Goal: Find specific page/section: Find specific page/section

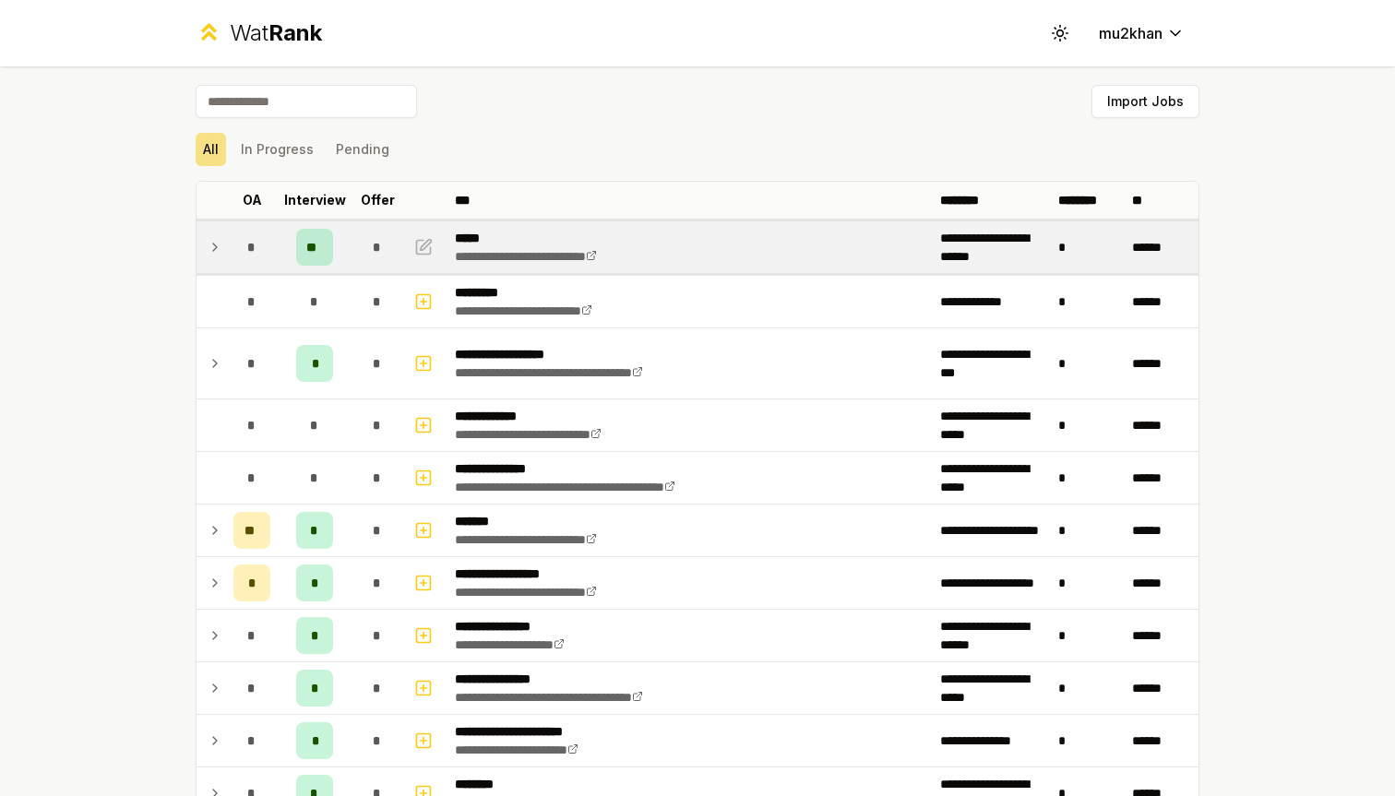
click at [217, 247] on icon at bounding box center [215, 247] width 4 height 7
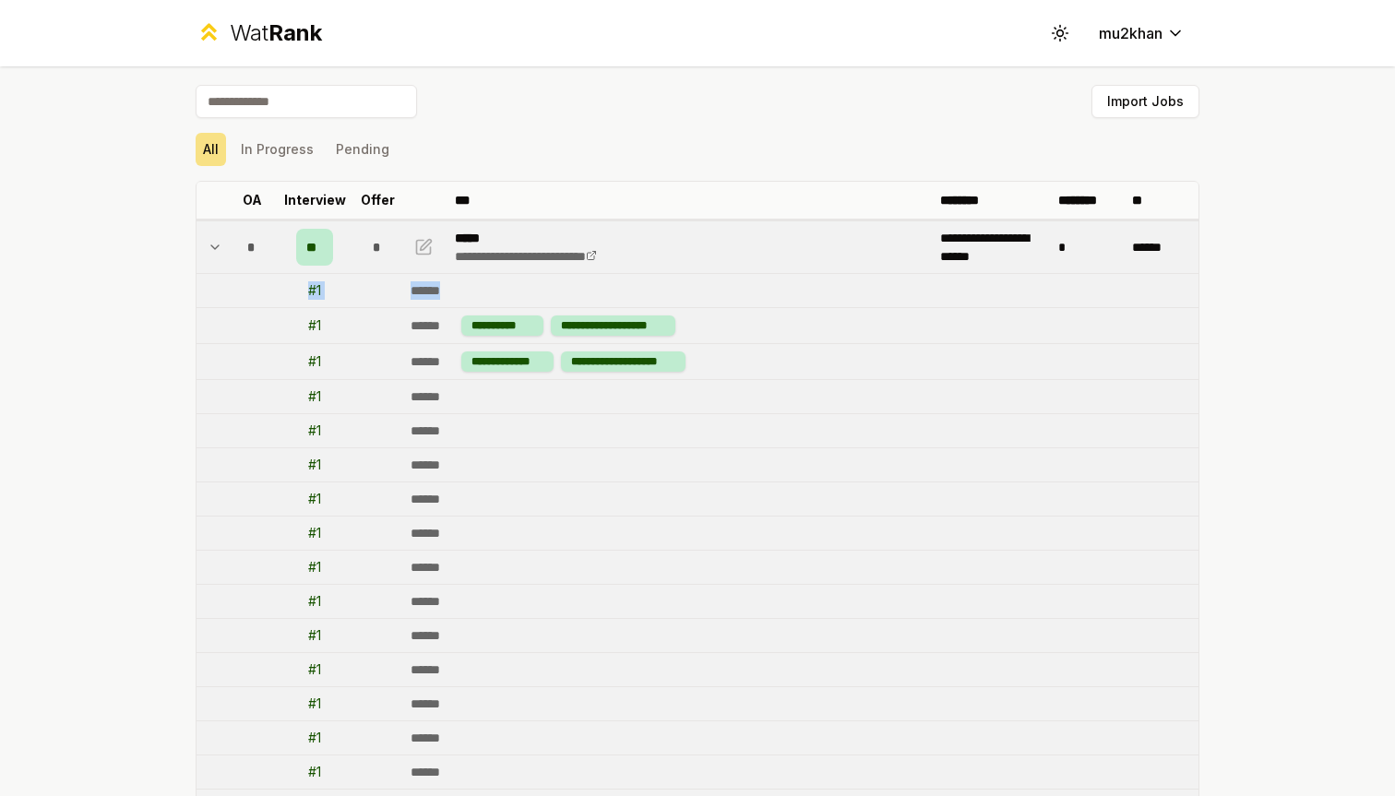
drag, startPoint x: 244, startPoint y: 291, endPoint x: 601, endPoint y: 292, distance: 356.1
click at [601, 292] on tr "# 1 ******" at bounding box center [698, 291] width 1002 height 34
click at [601, 292] on td "******" at bounding box center [800, 290] width 795 height 33
drag, startPoint x: 601, startPoint y: 292, endPoint x: 255, endPoint y: 283, distance: 346.1
click at [255, 283] on tr "# 1 ******" at bounding box center [698, 291] width 1002 height 34
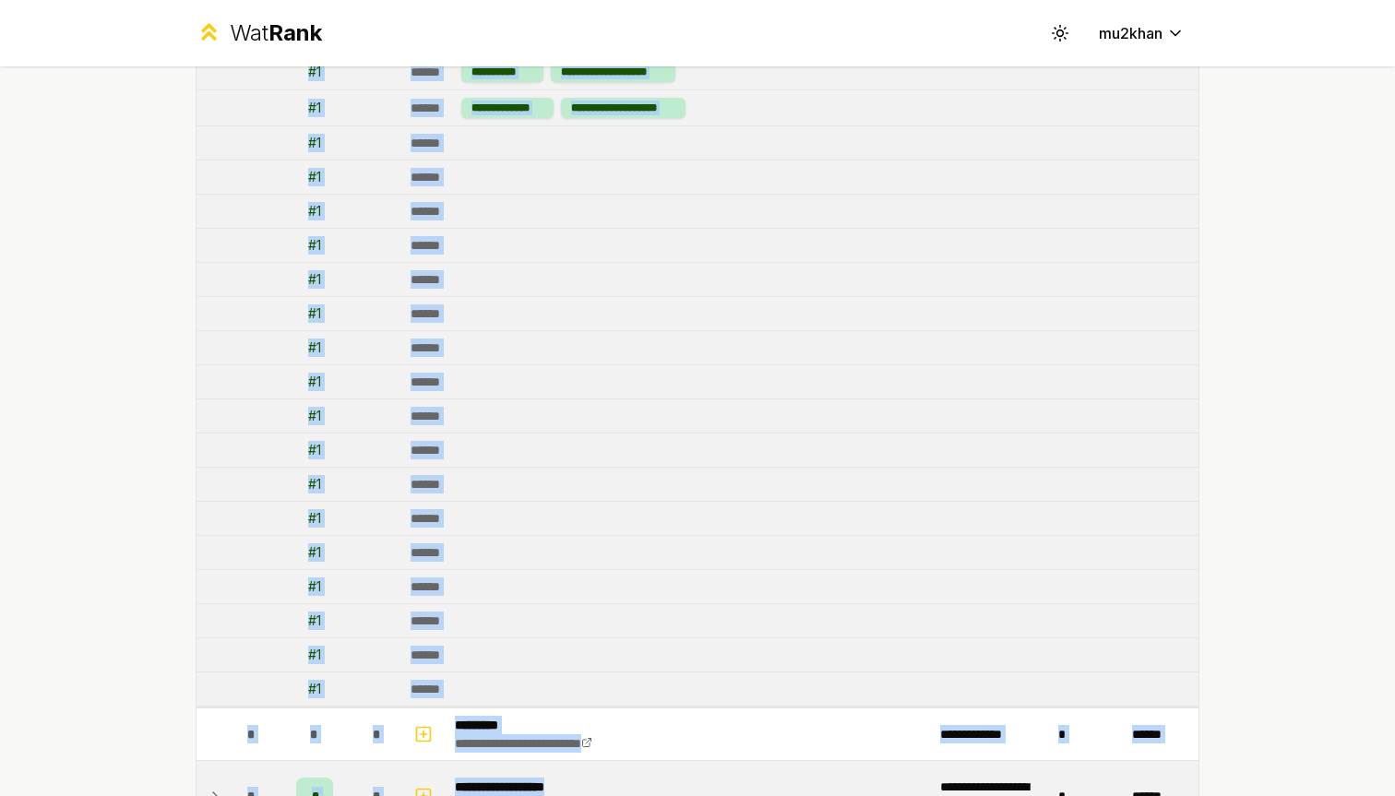
scroll to position [279, 0]
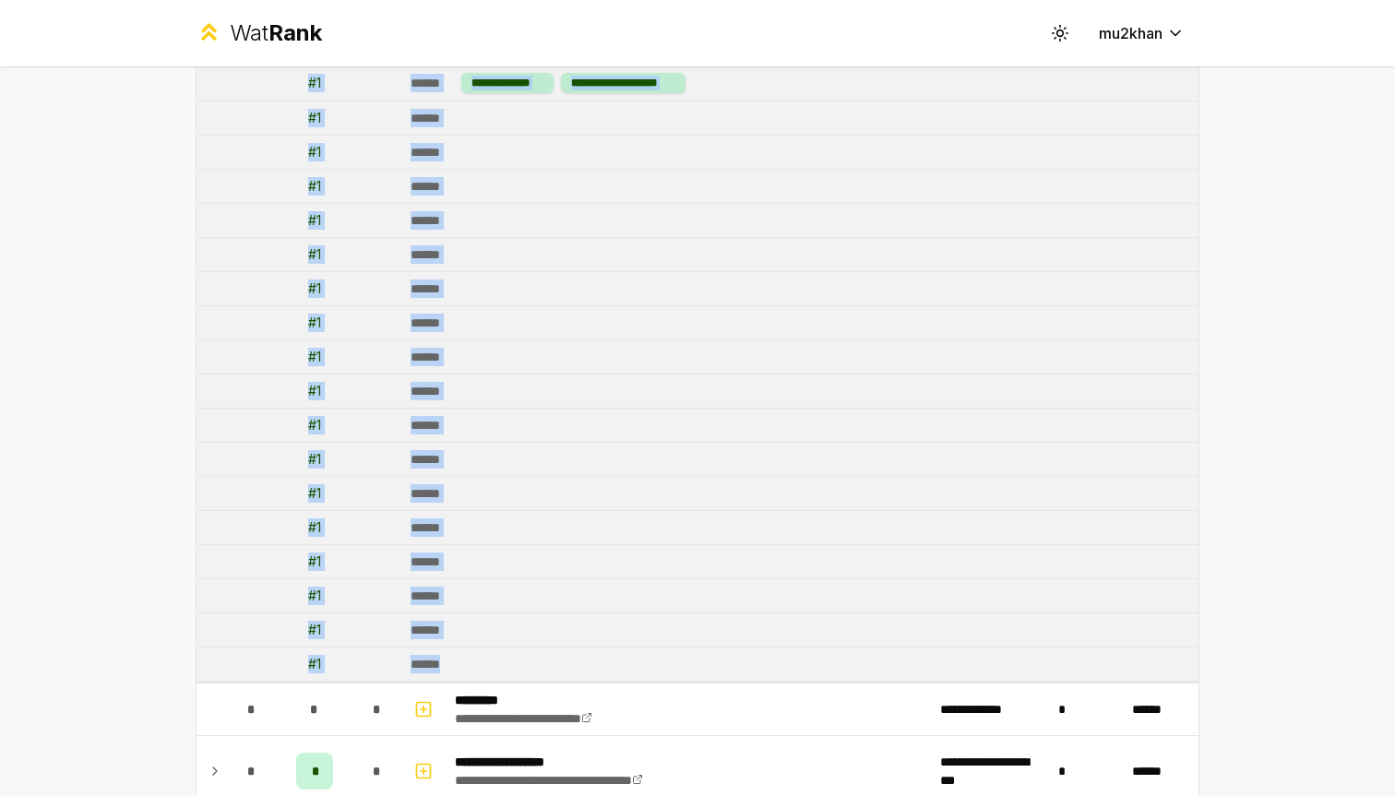
drag, startPoint x: 260, startPoint y: 224, endPoint x: 471, endPoint y: 655, distance: 479.9
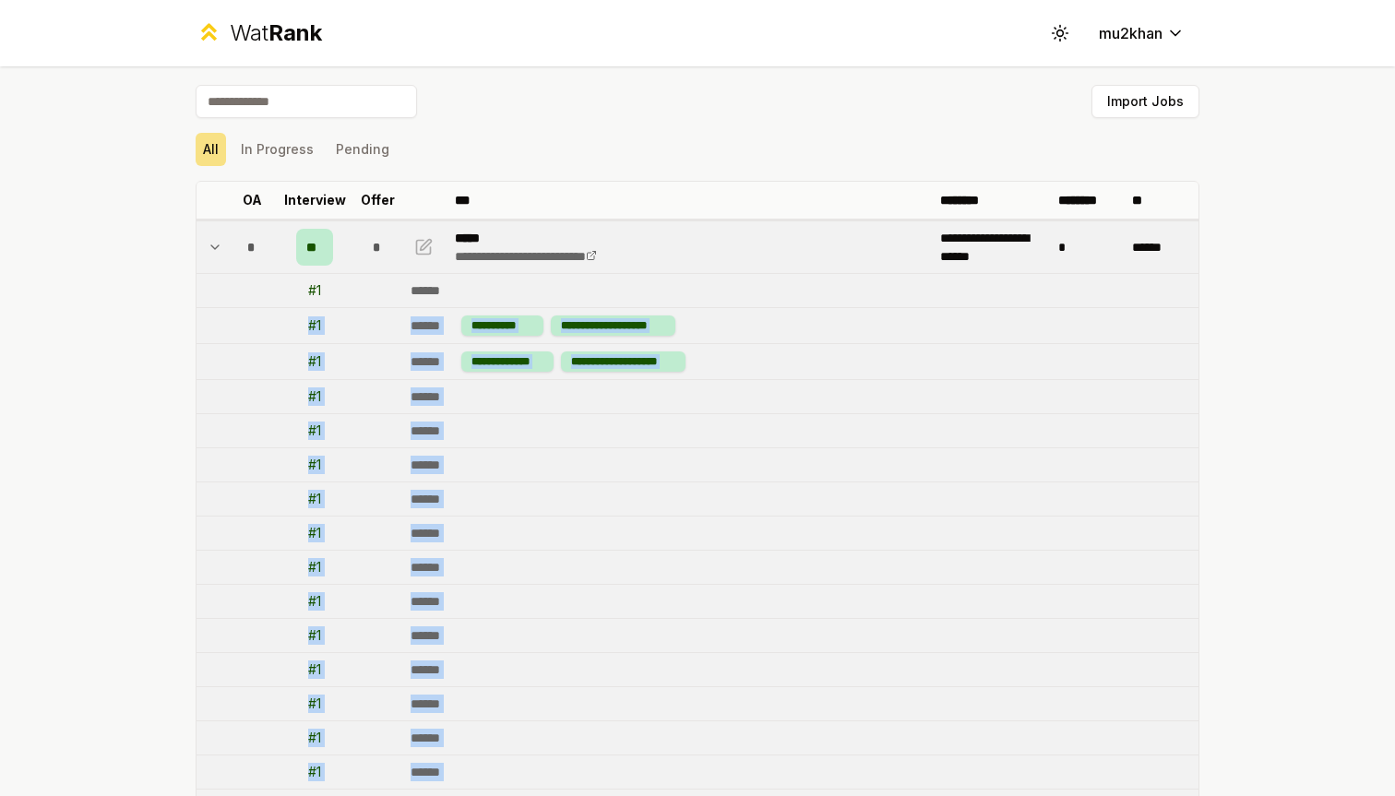
scroll to position [0, 0]
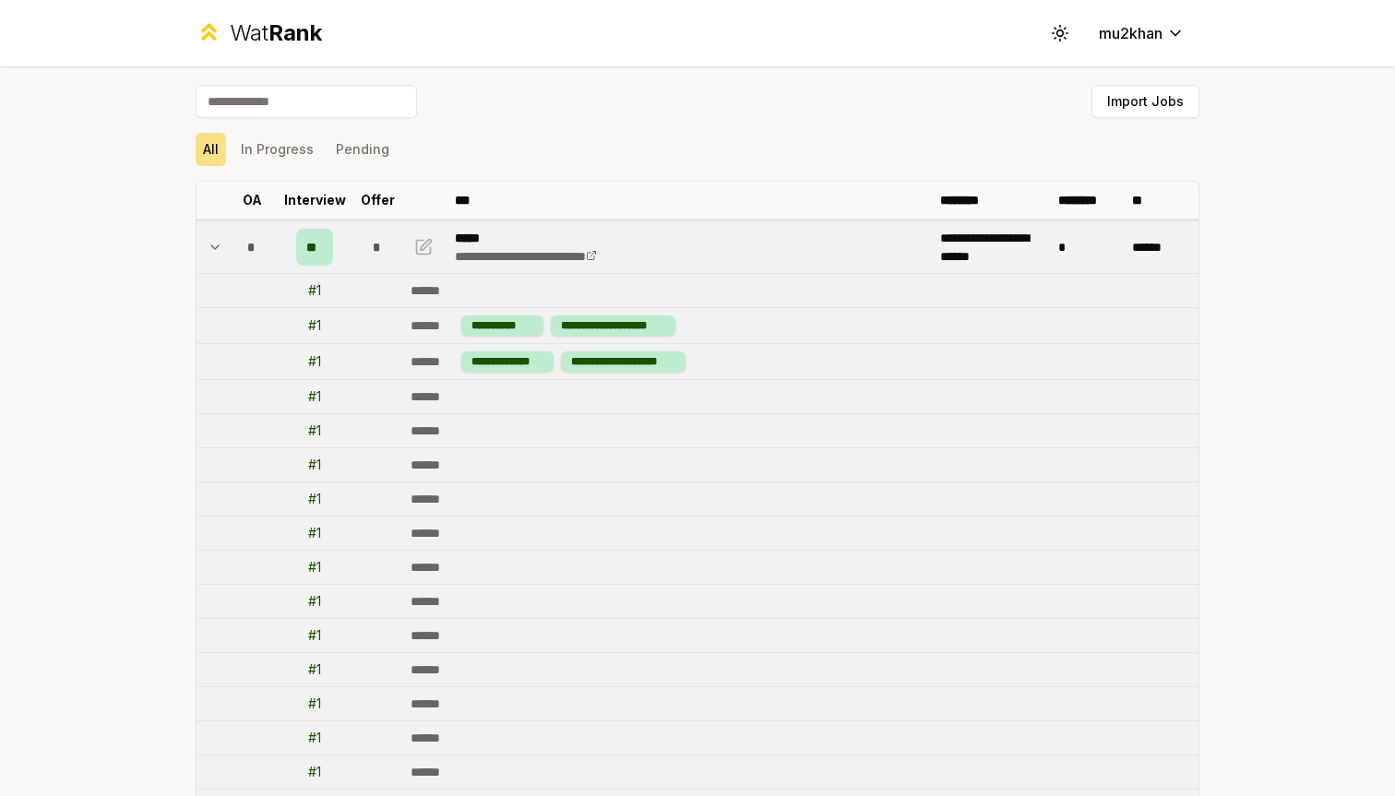
click at [218, 240] on icon at bounding box center [215, 247] width 15 height 22
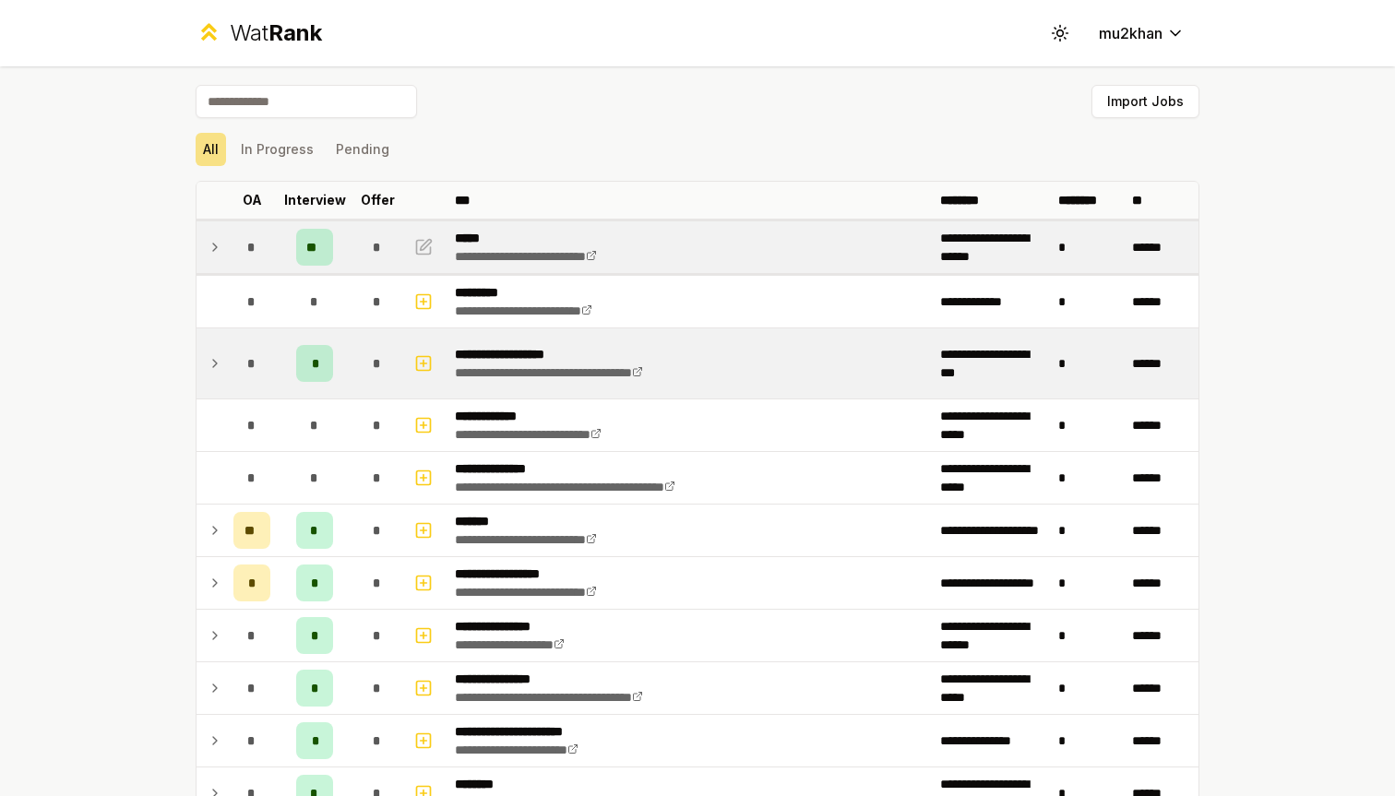
click at [210, 375] on td at bounding box center [212, 363] width 30 height 70
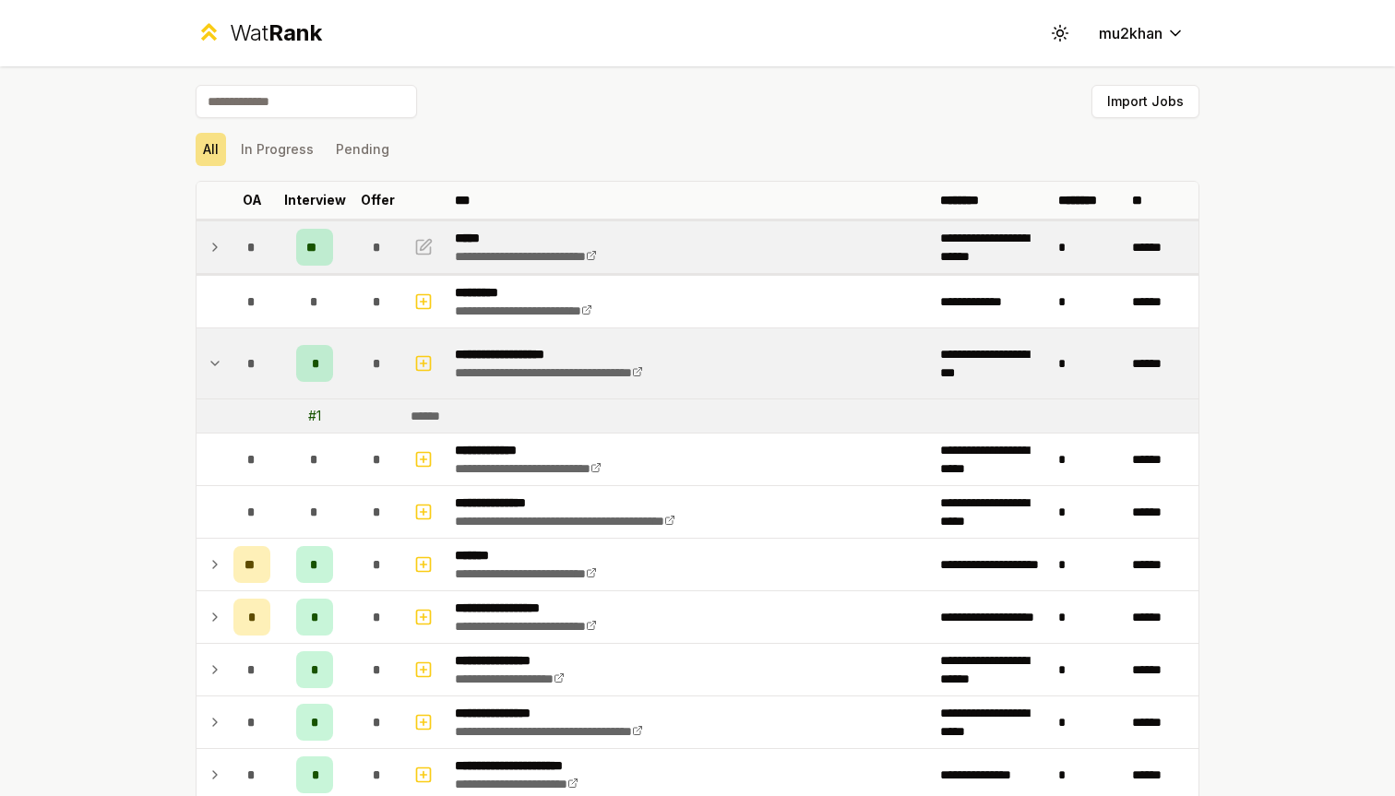
click at [210, 371] on icon at bounding box center [215, 363] width 15 height 22
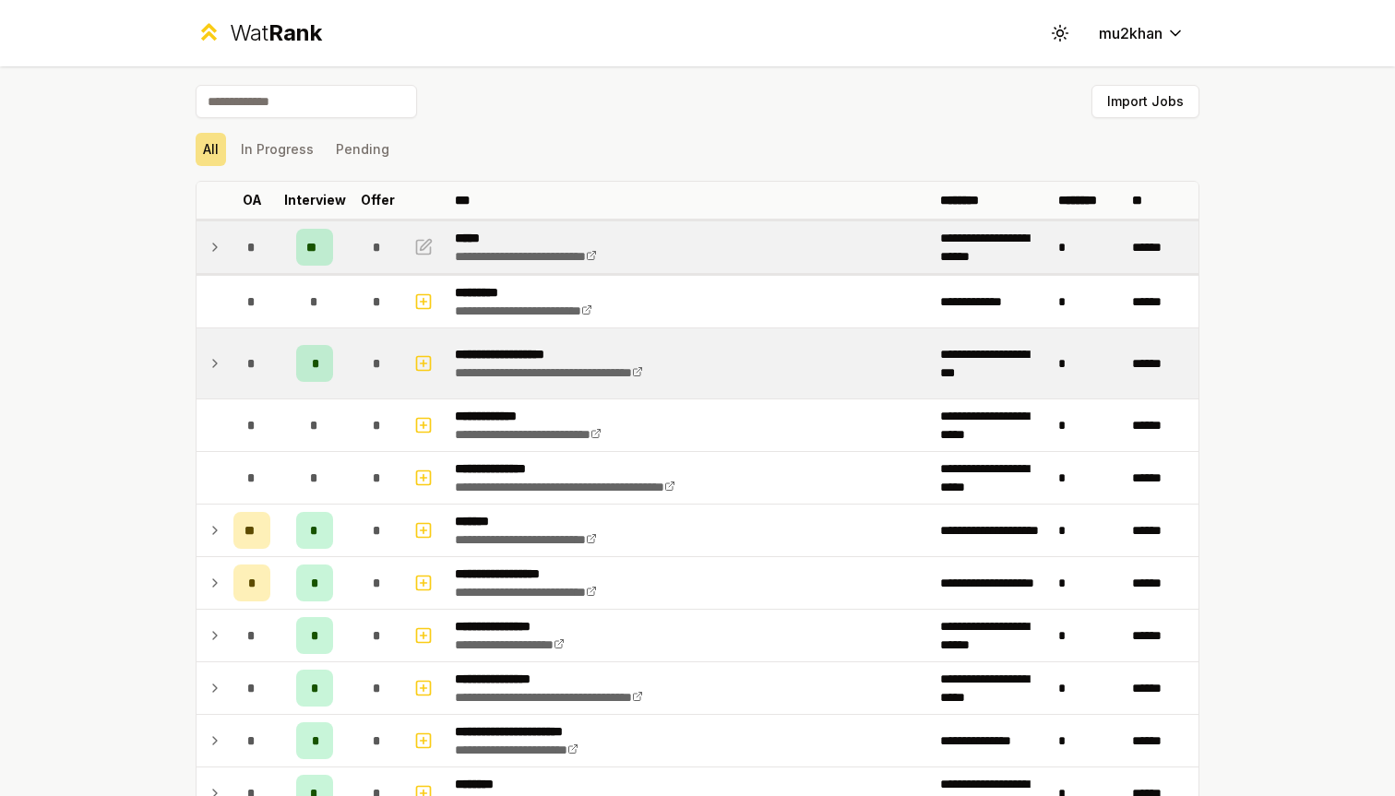
click at [210, 371] on icon at bounding box center [215, 363] width 15 height 22
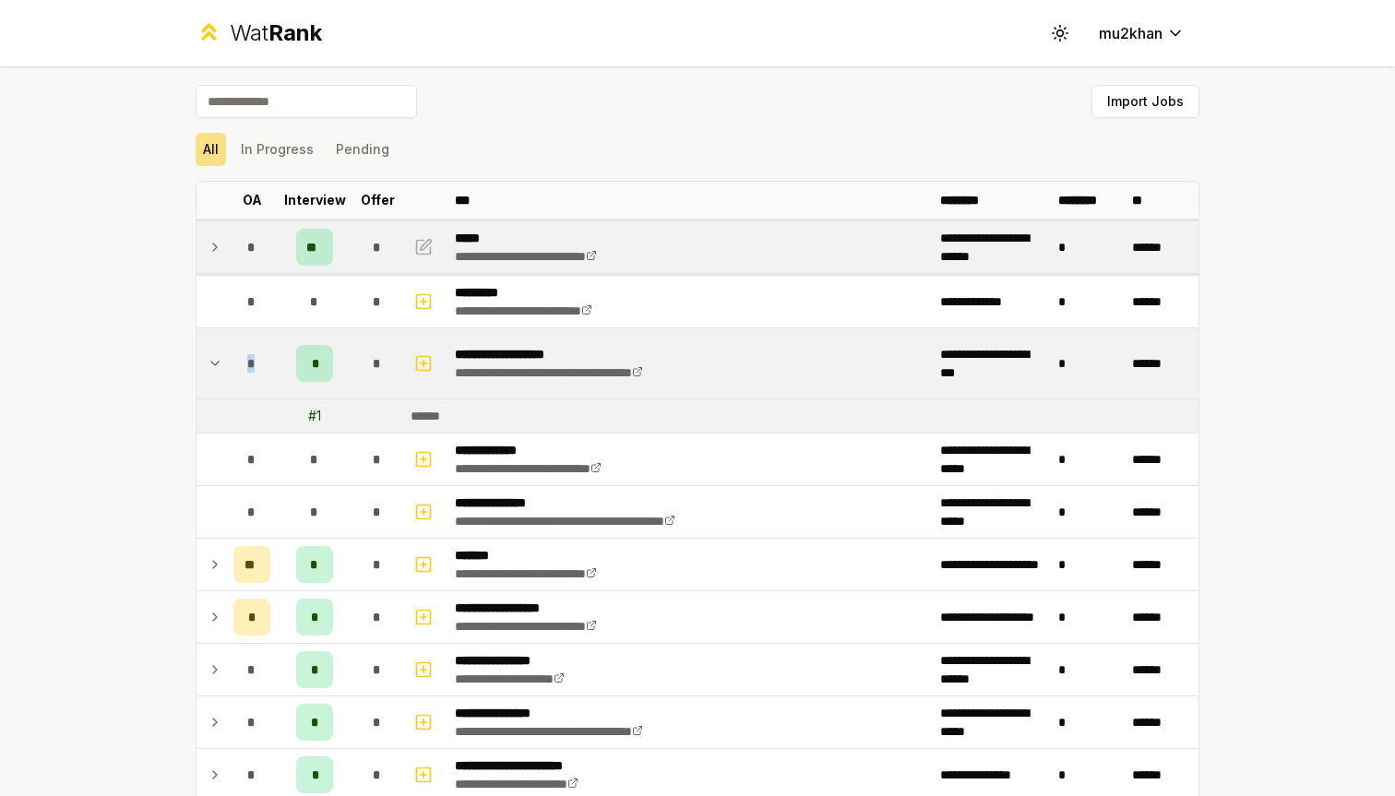
click at [210, 371] on icon at bounding box center [215, 363] width 15 height 22
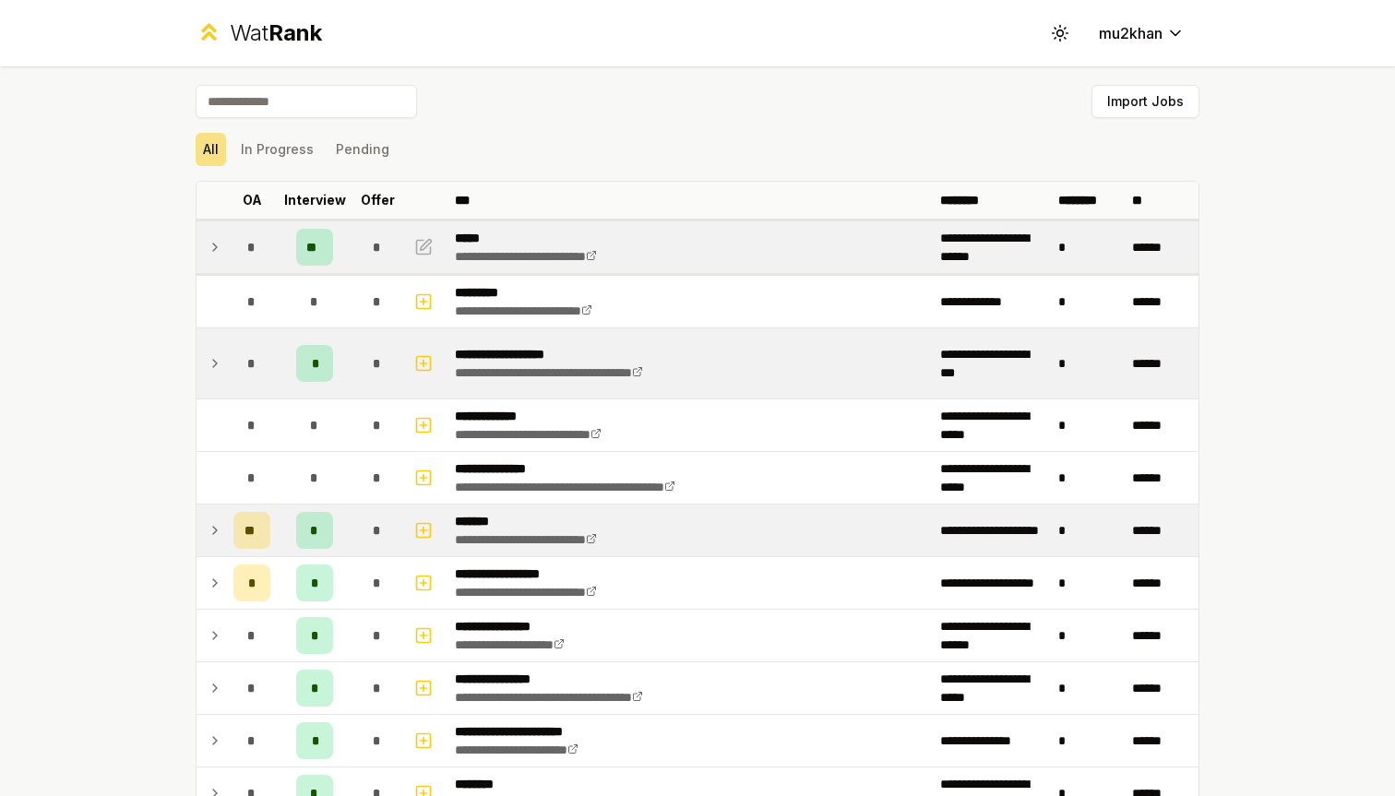
click at [216, 522] on icon at bounding box center [215, 530] width 15 height 22
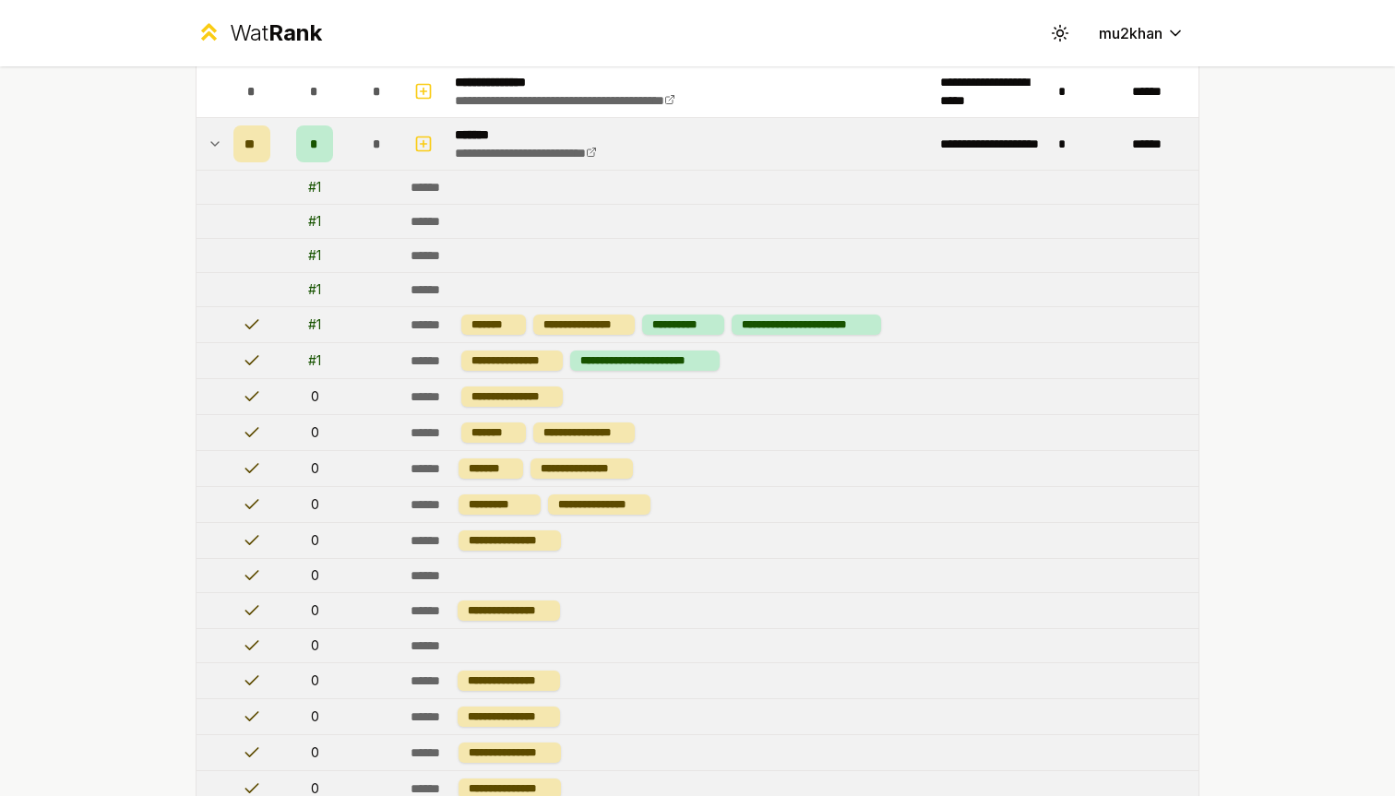
scroll to position [359, 0]
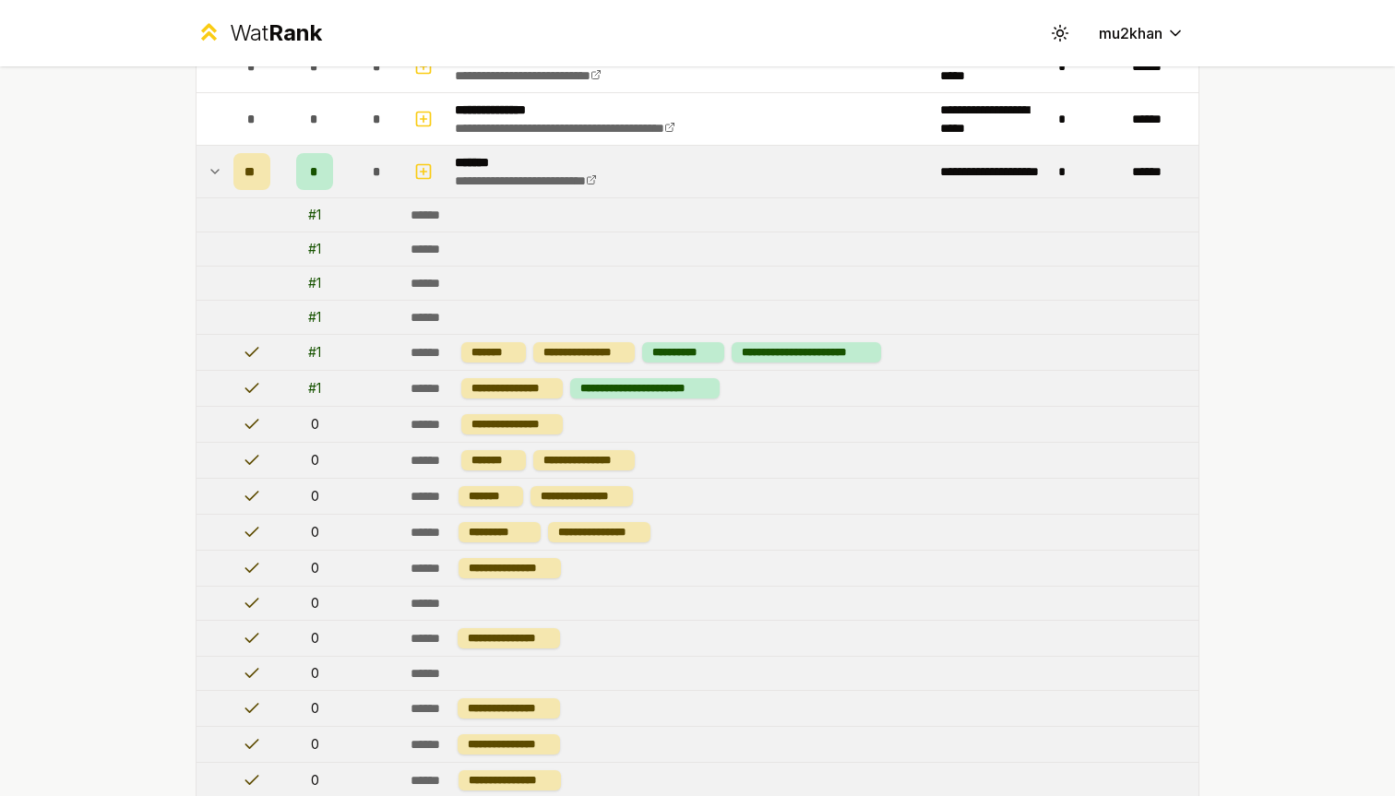
click at [217, 166] on icon at bounding box center [215, 172] width 15 height 22
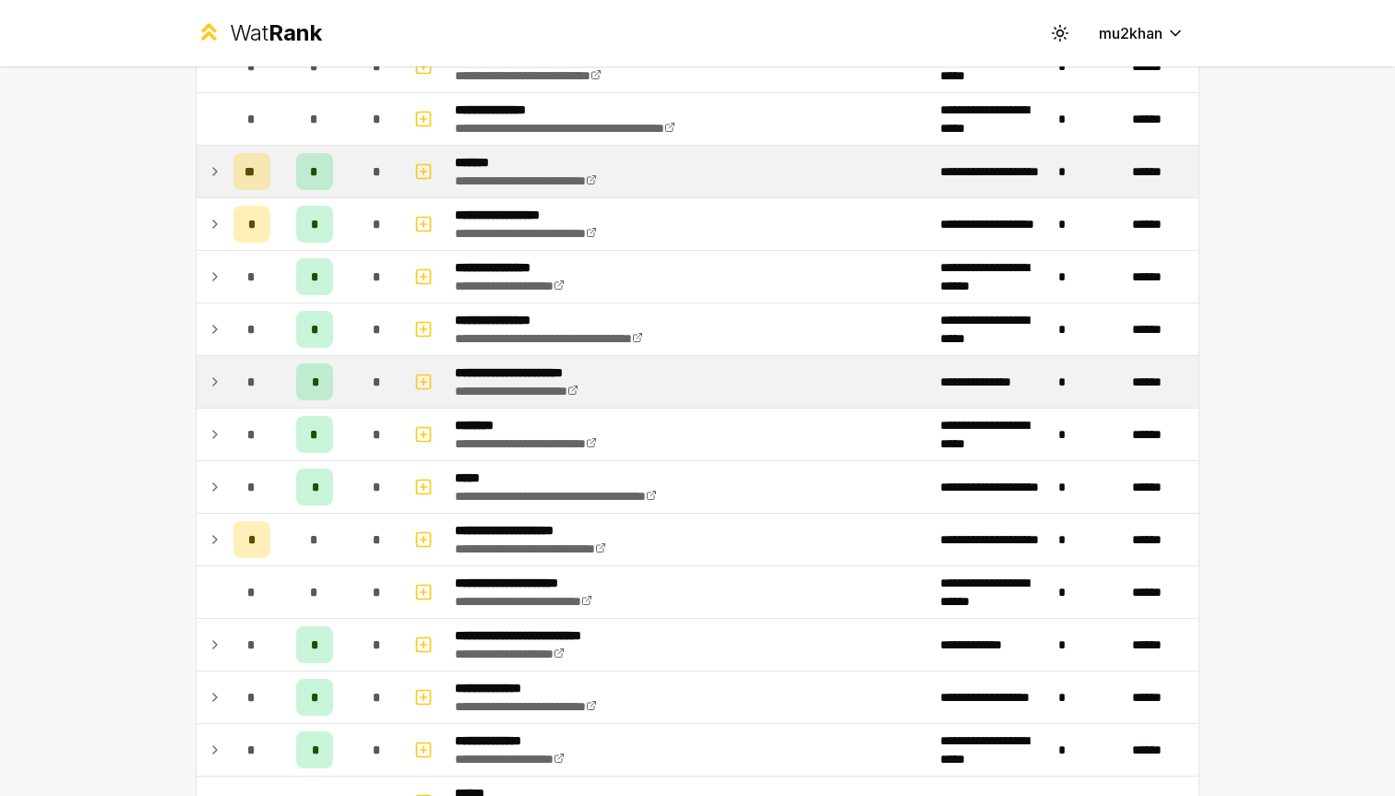
click at [222, 388] on td at bounding box center [212, 382] width 30 height 52
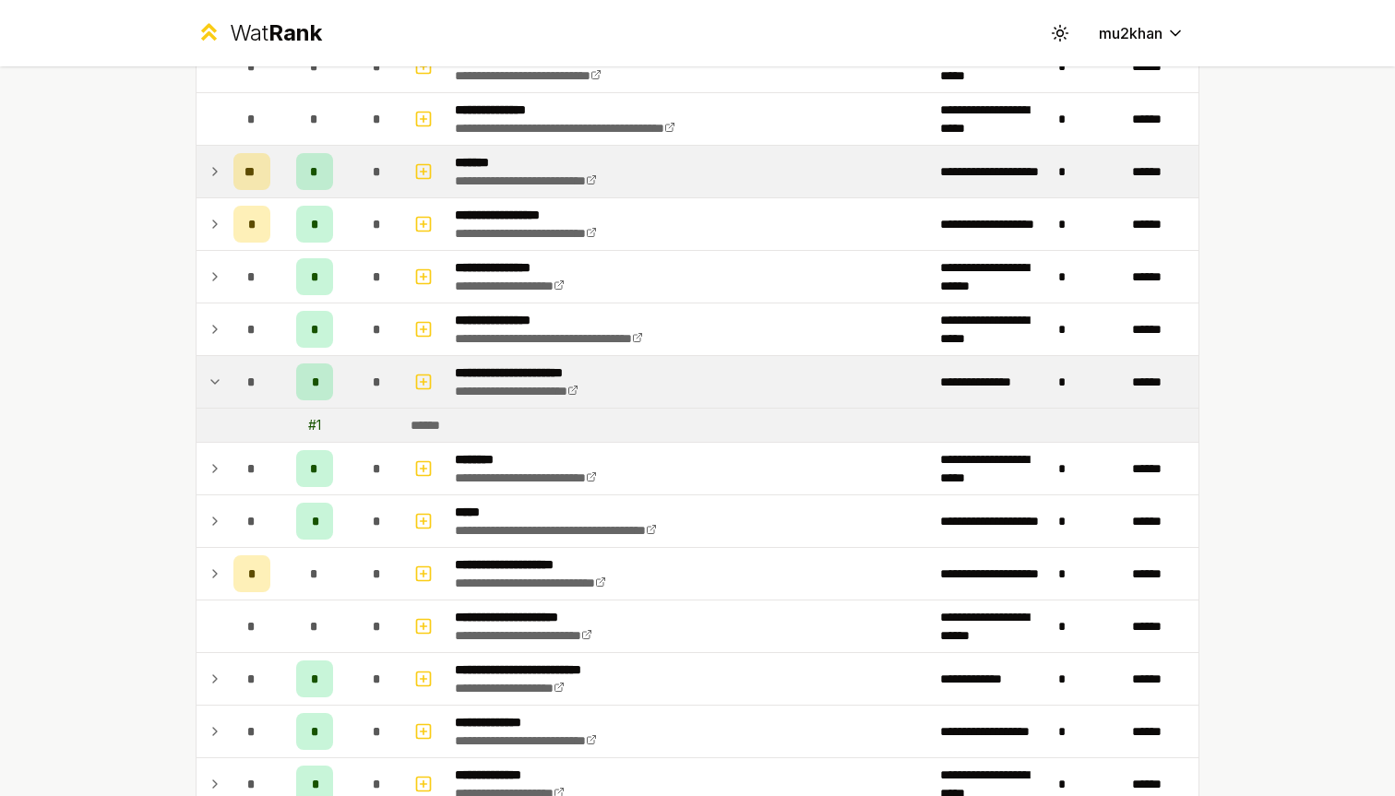
click at [222, 388] on td at bounding box center [212, 382] width 30 height 52
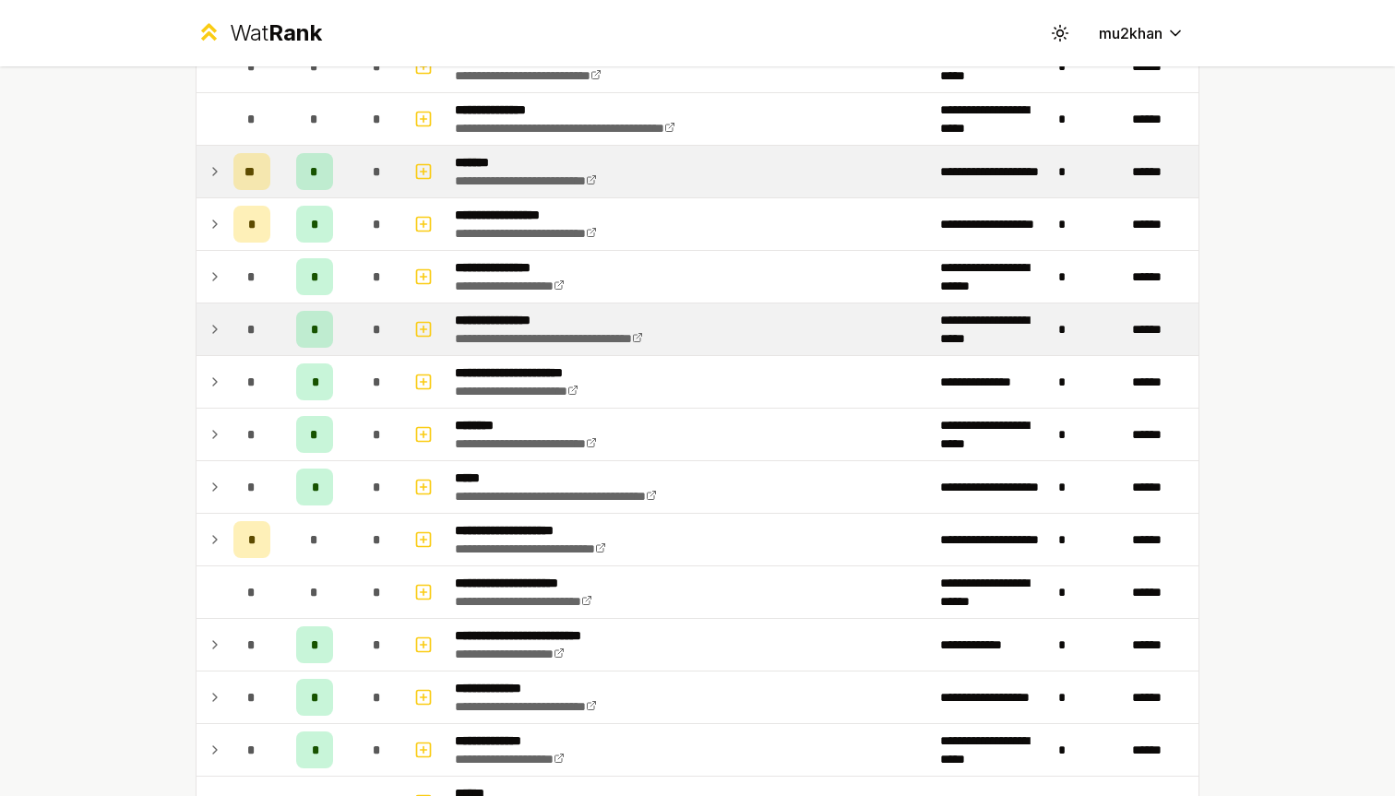
click at [216, 337] on icon at bounding box center [215, 329] width 15 height 22
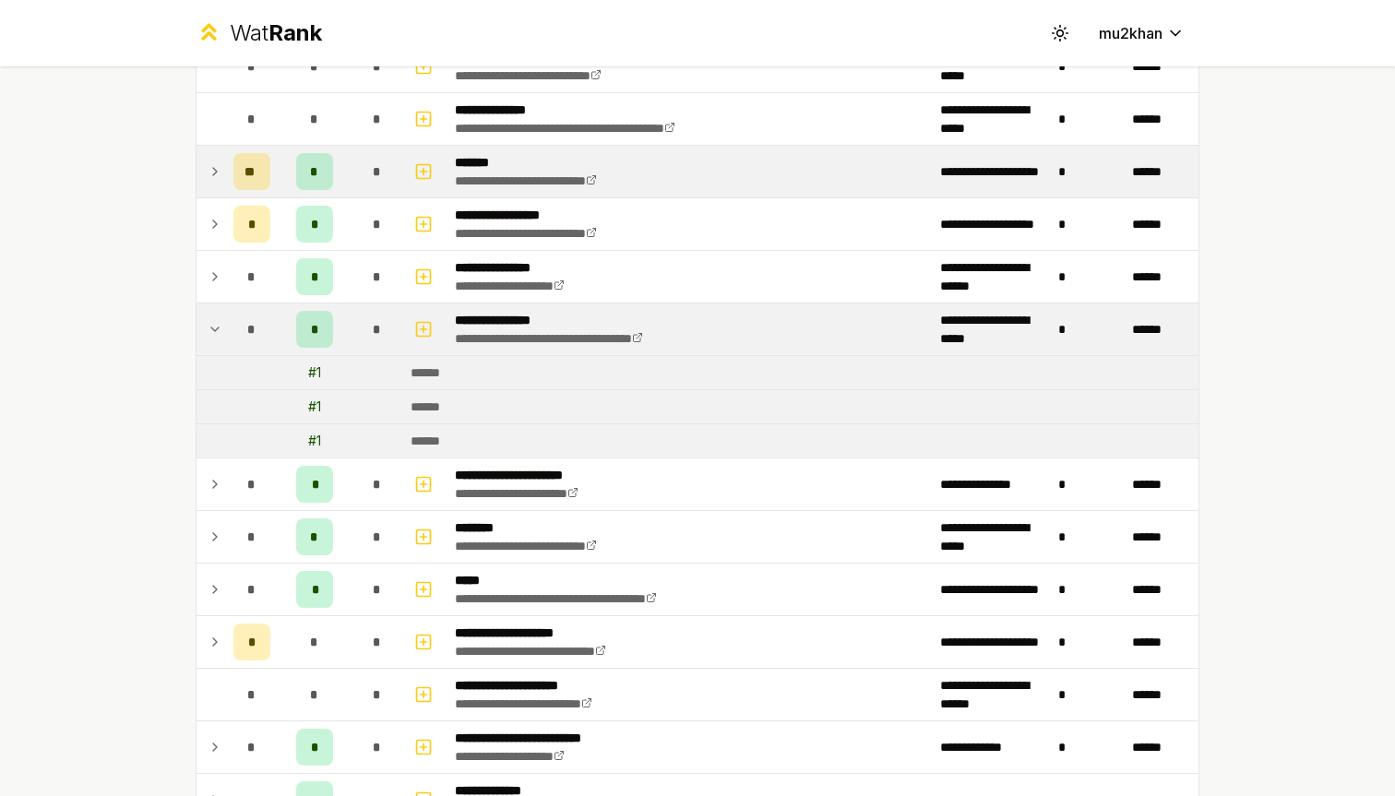
click at [216, 337] on icon at bounding box center [215, 329] width 15 height 22
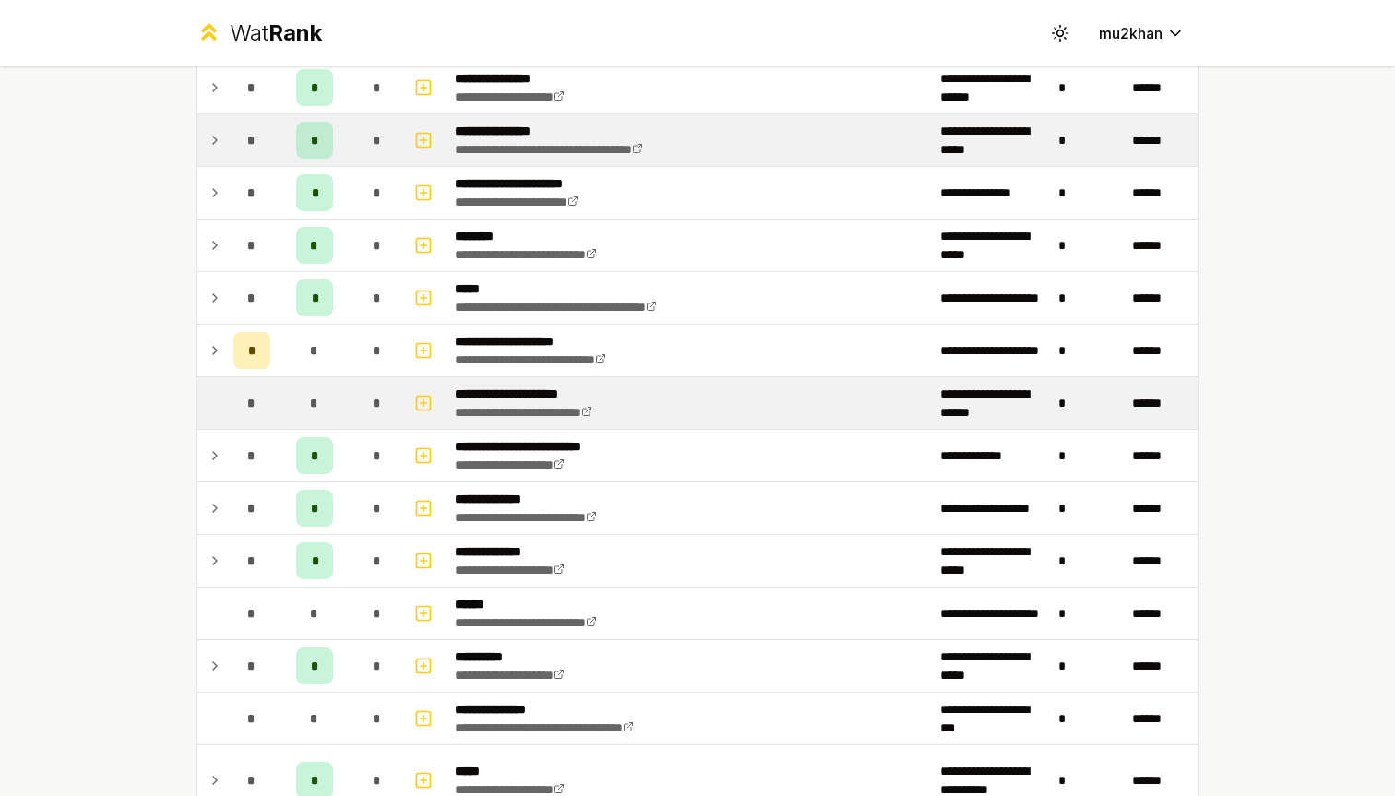
scroll to position [563, 0]
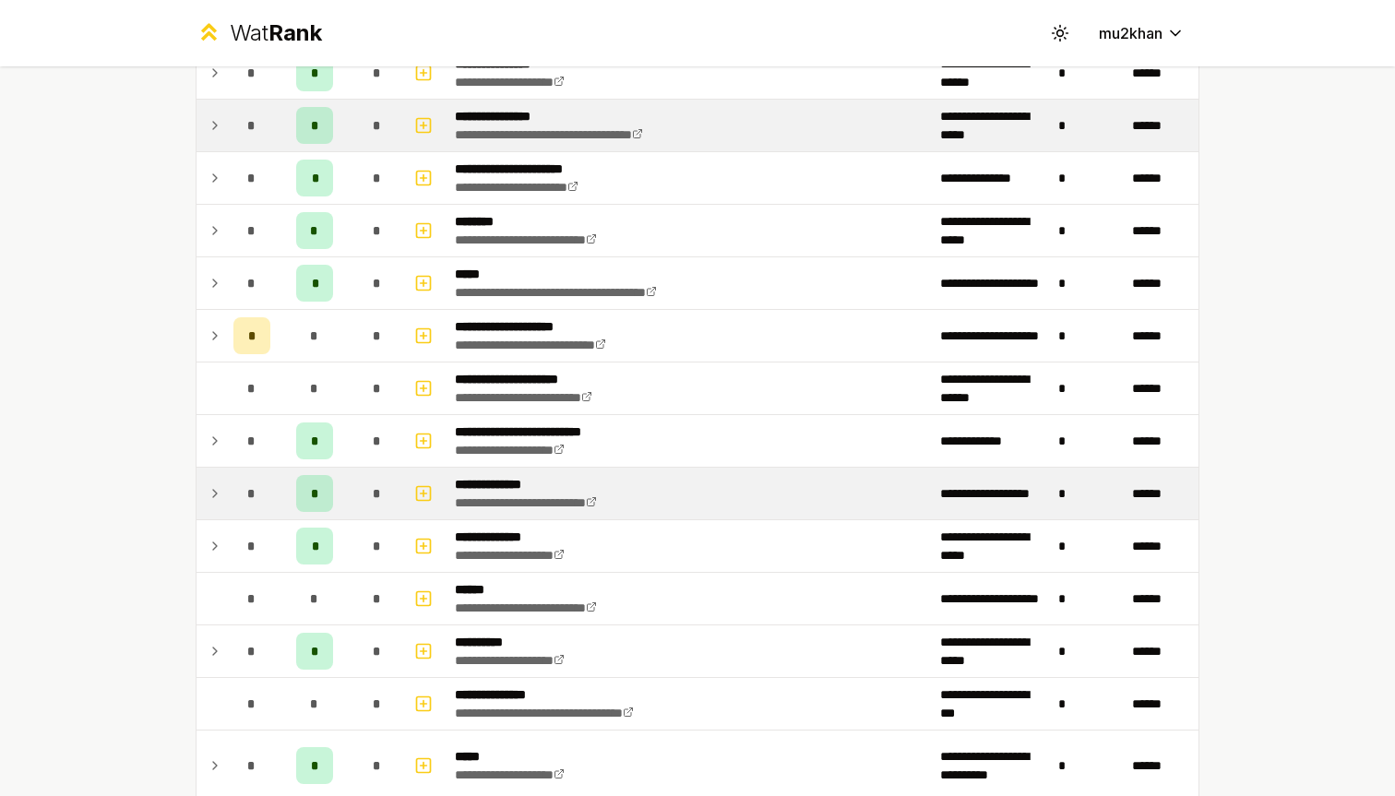
click at [202, 495] on td at bounding box center [212, 494] width 30 height 52
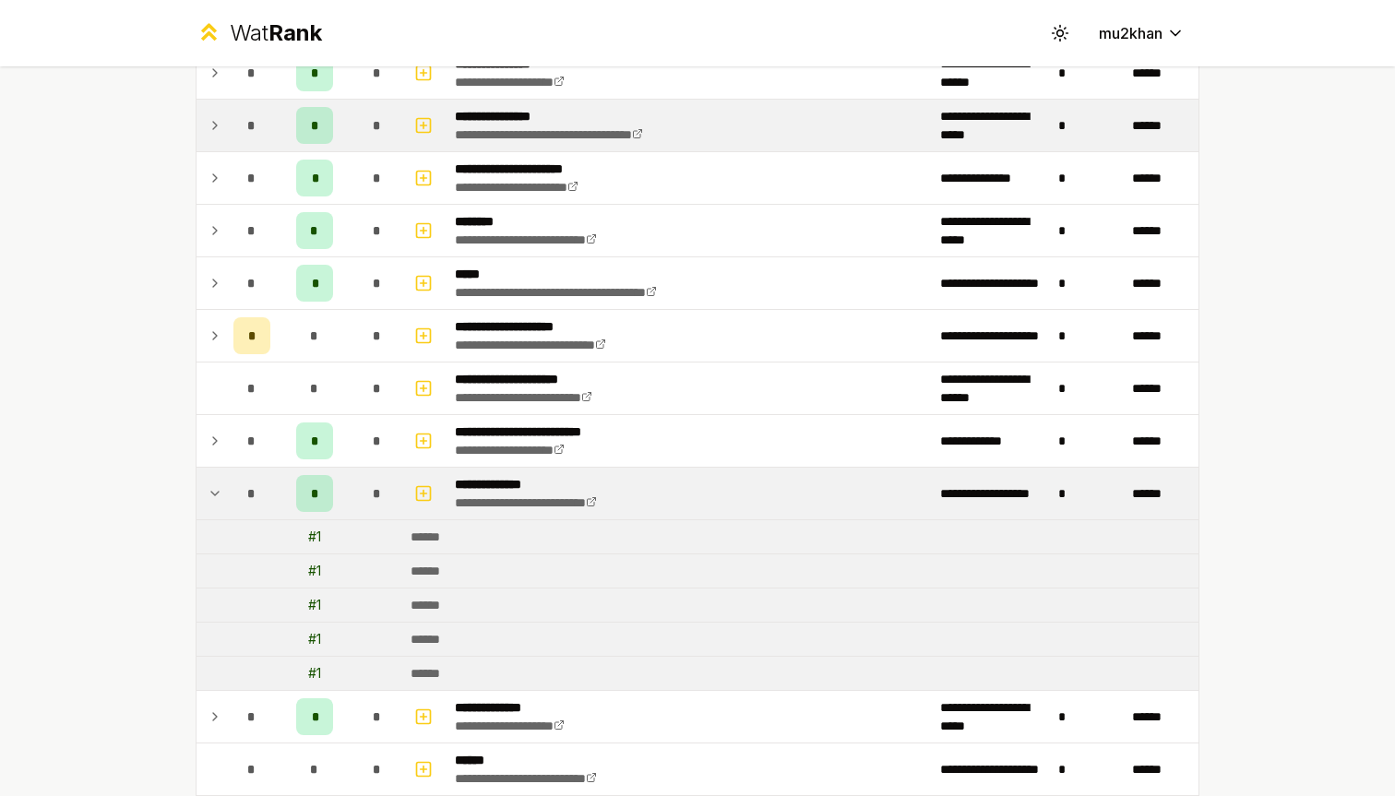
click at [202, 495] on td at bounding box center [212, 494] width 30 height 52
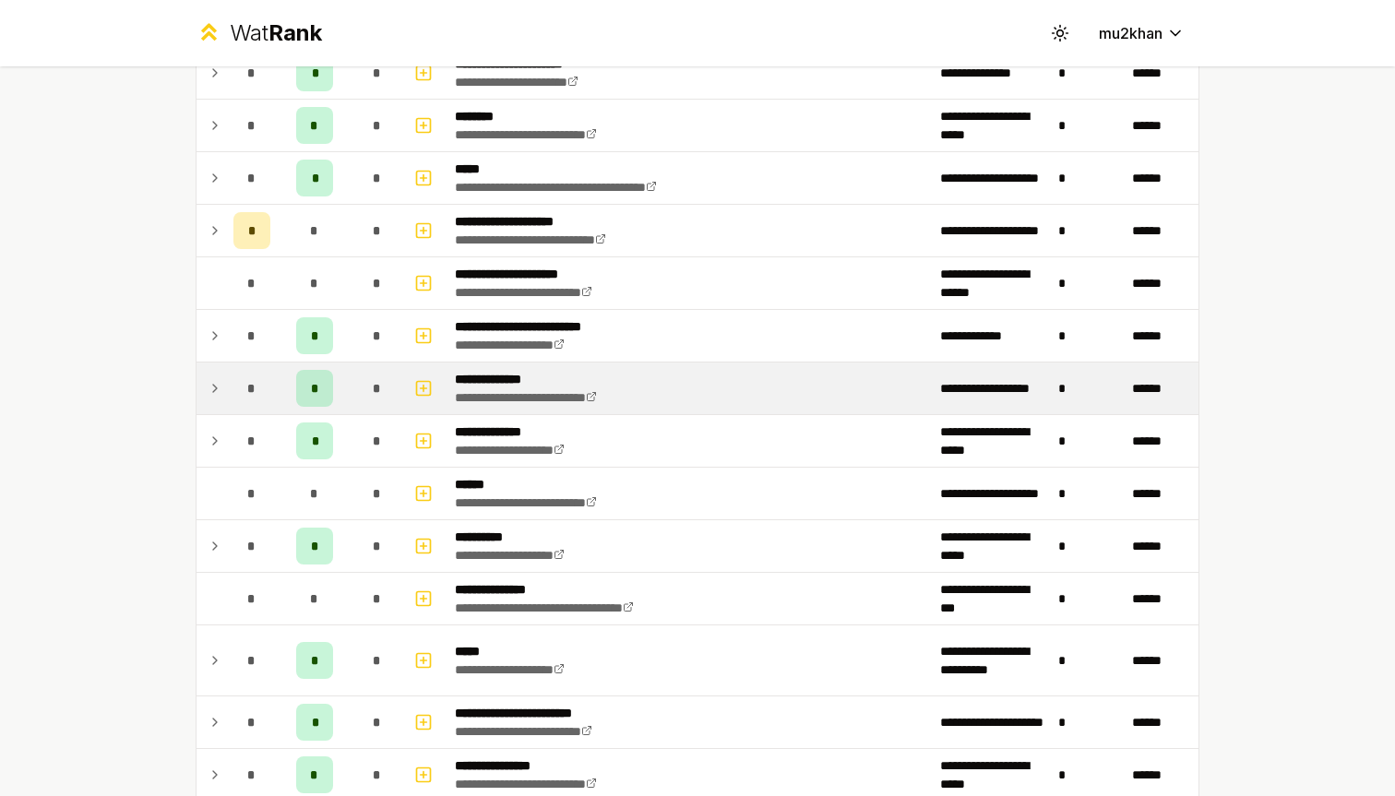
scroll to position [777, 0]
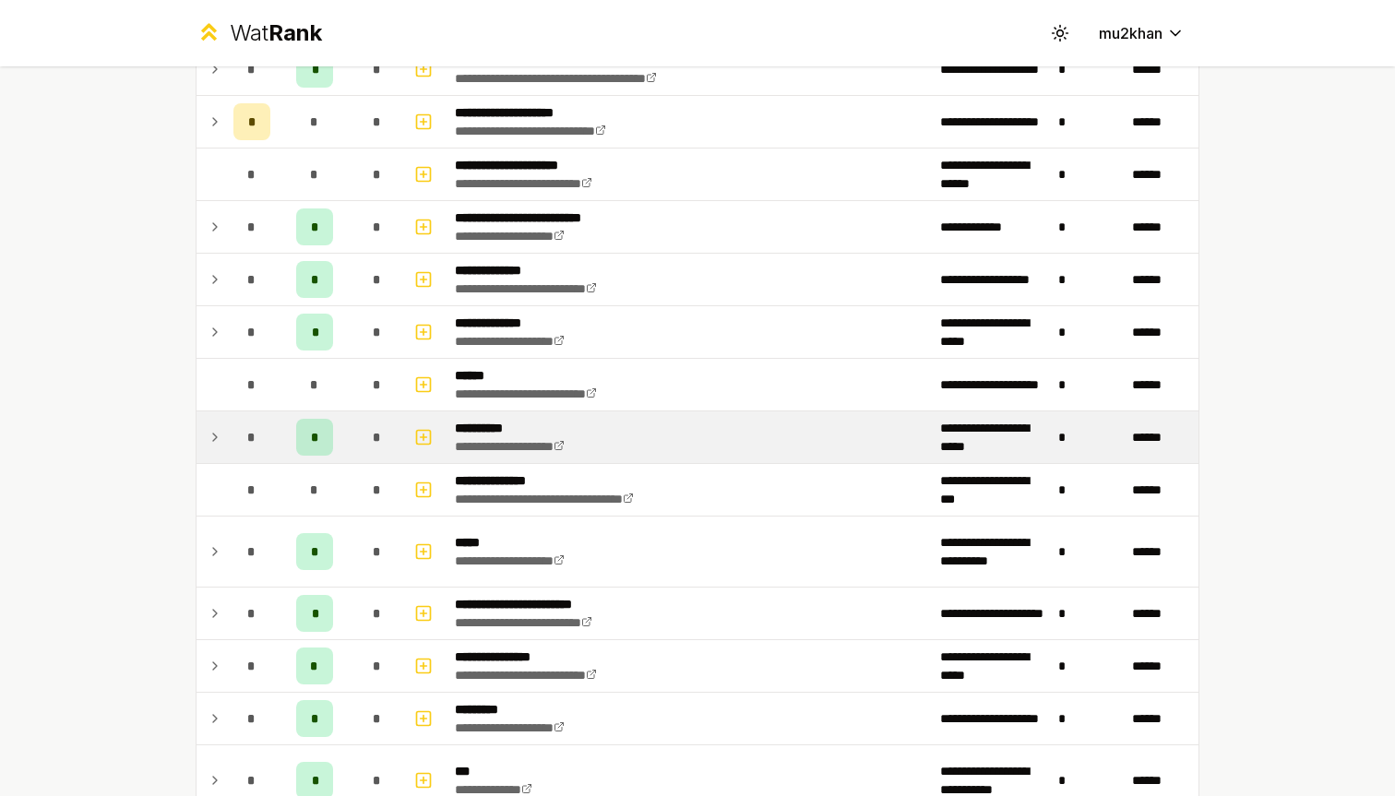
click at [204, 444] on td at bounding box center [212, 437] width 30 height 52
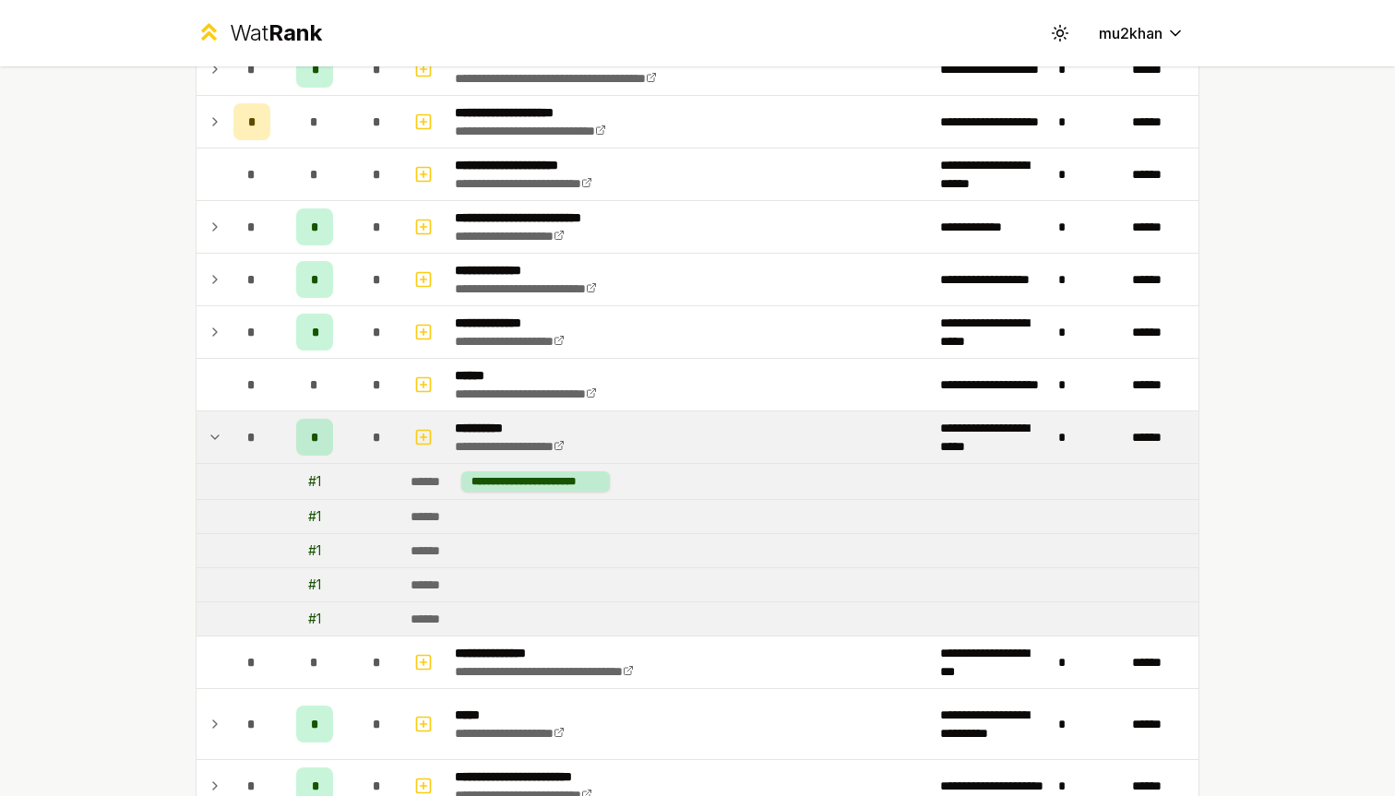
click at [209, 437] on icon at bounding box center [215, 437] width 15 height 22
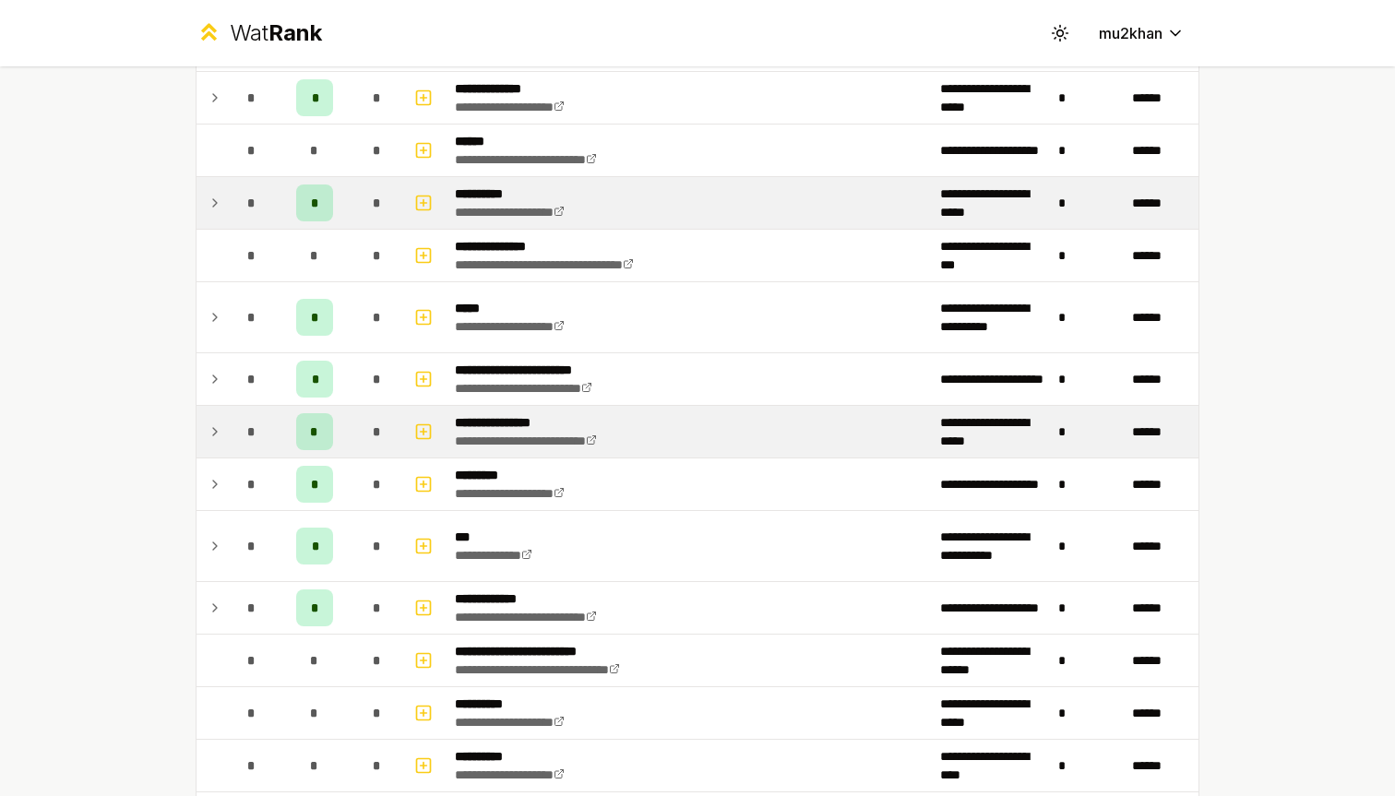
scroll to position [1031, 0]
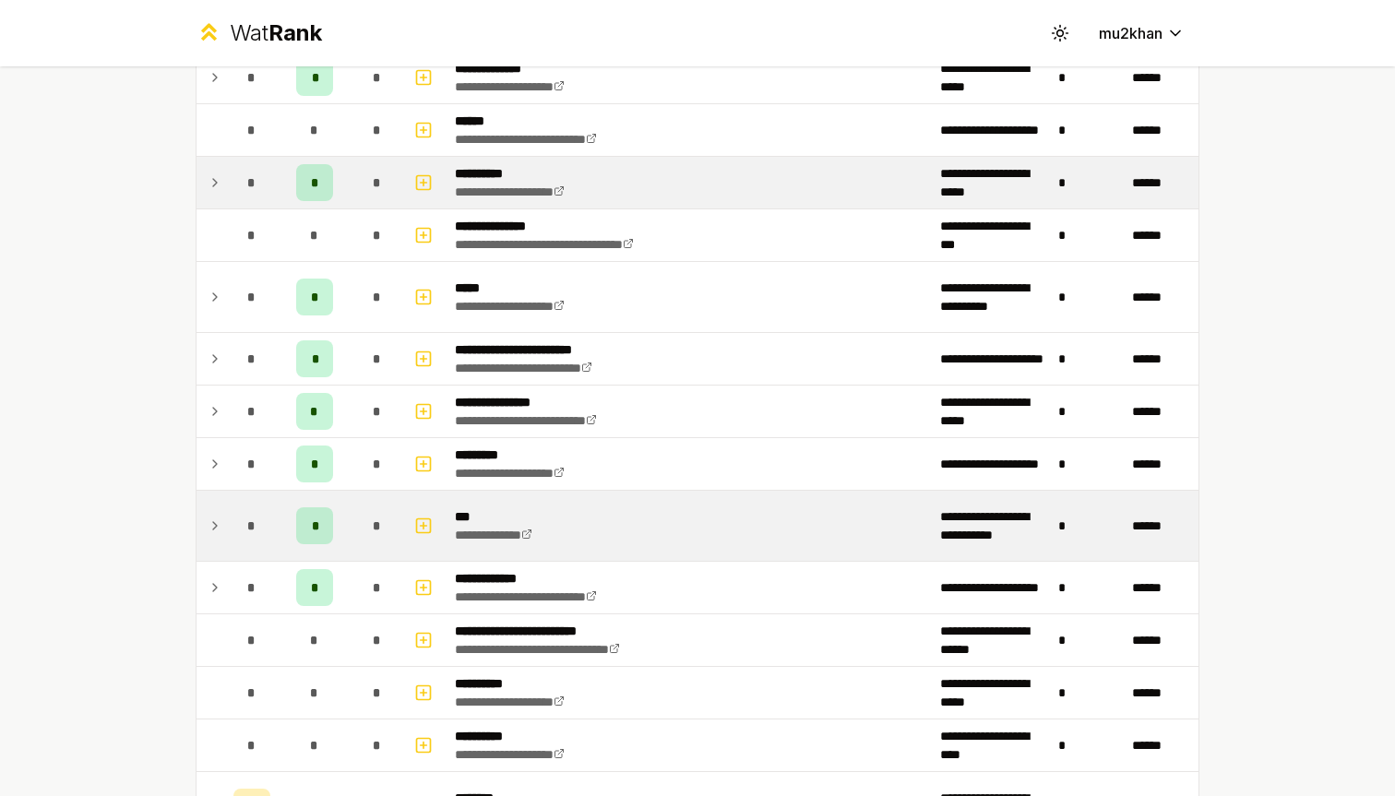
click at [215, 514] on td at bounding box center [212, 526] width 30 height 70
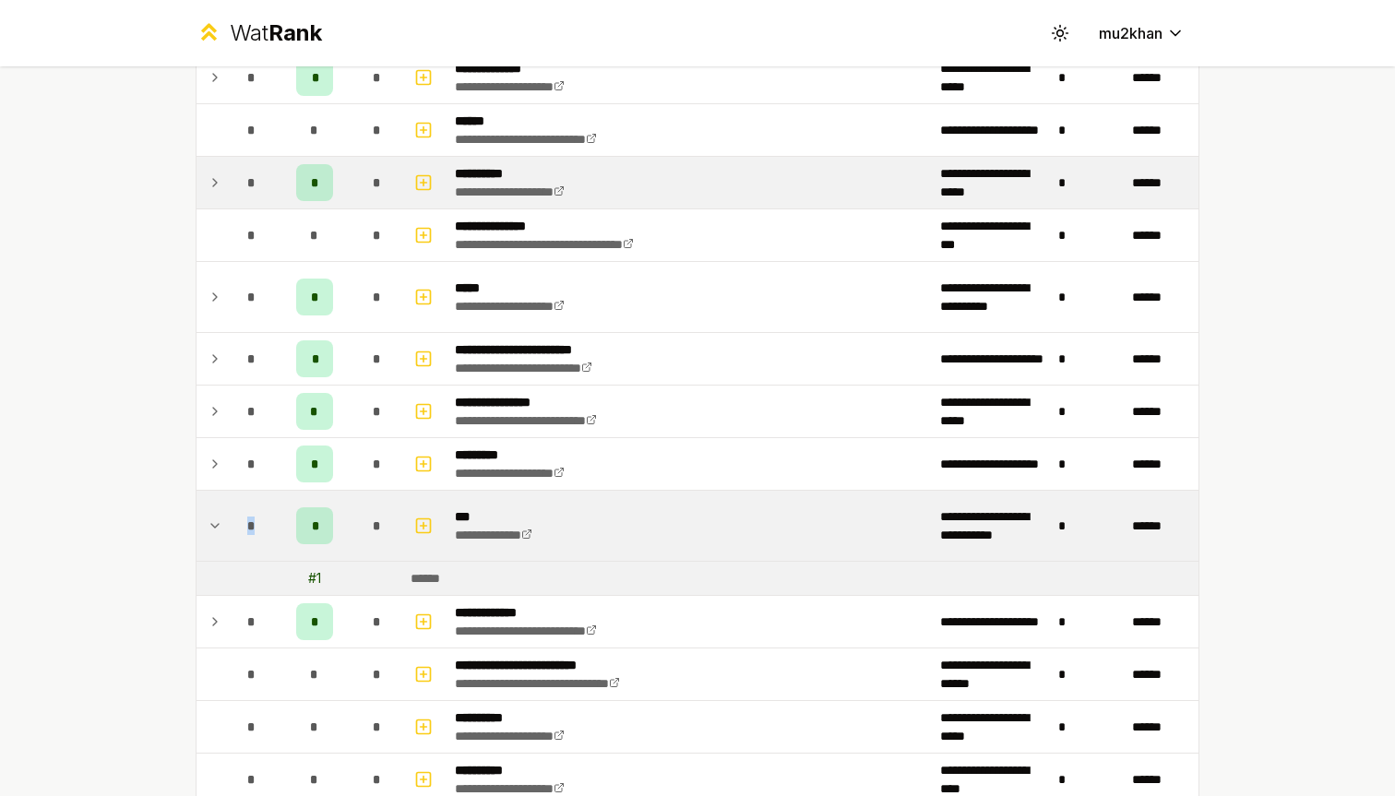
click at [215, 514] on td at bounding box center [212, 526] width 30 height 70
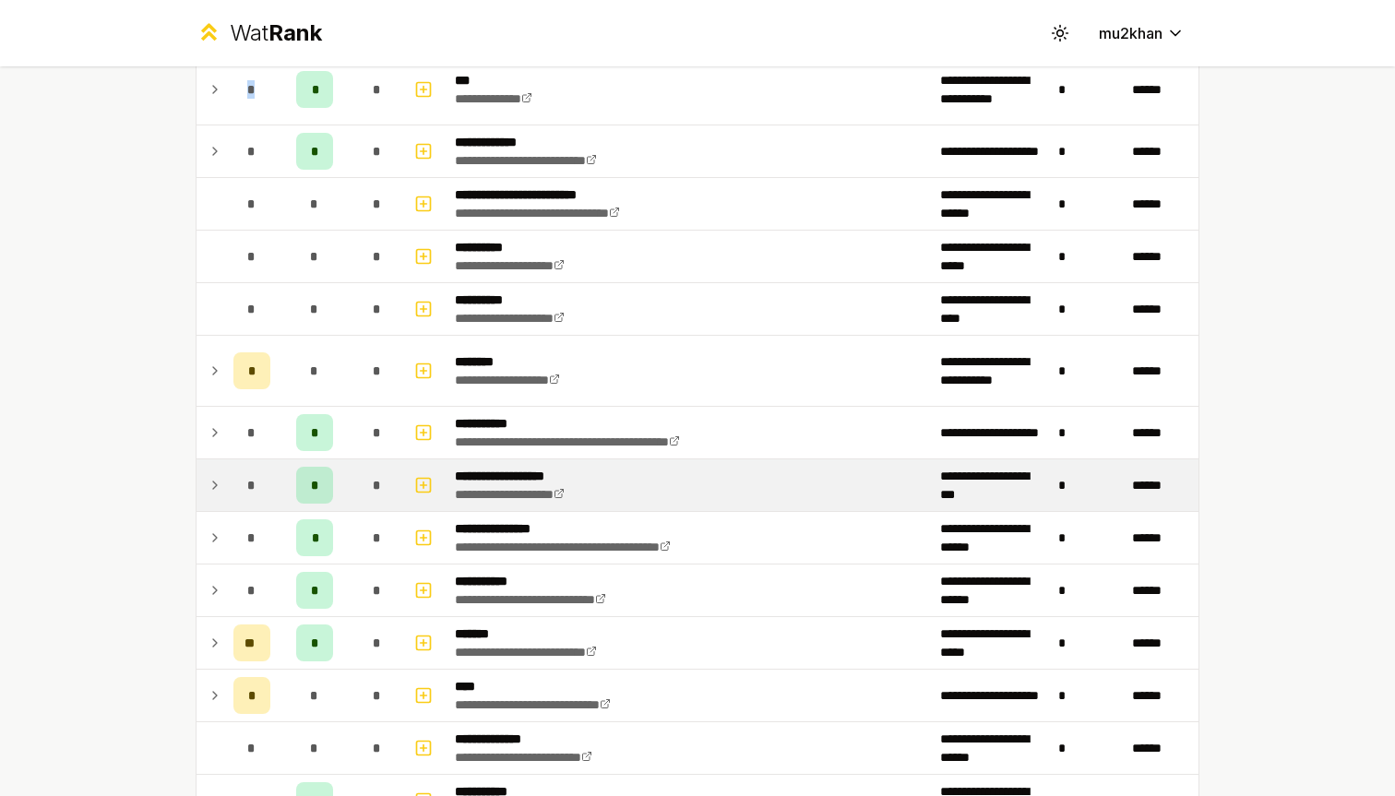
scroll to position [1481, 0]
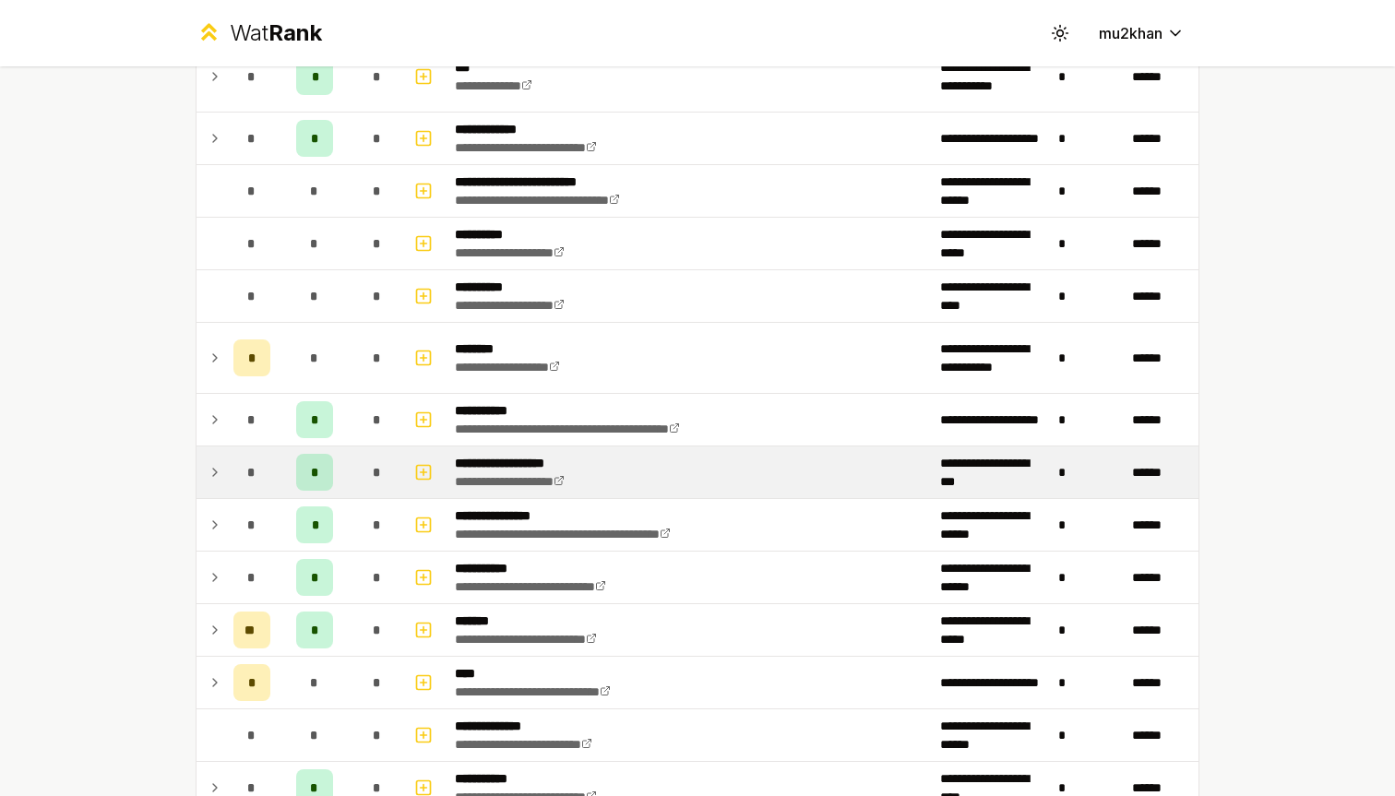
click at [217, 471] on icon at bounding box center [215, 472] width 15 height 22
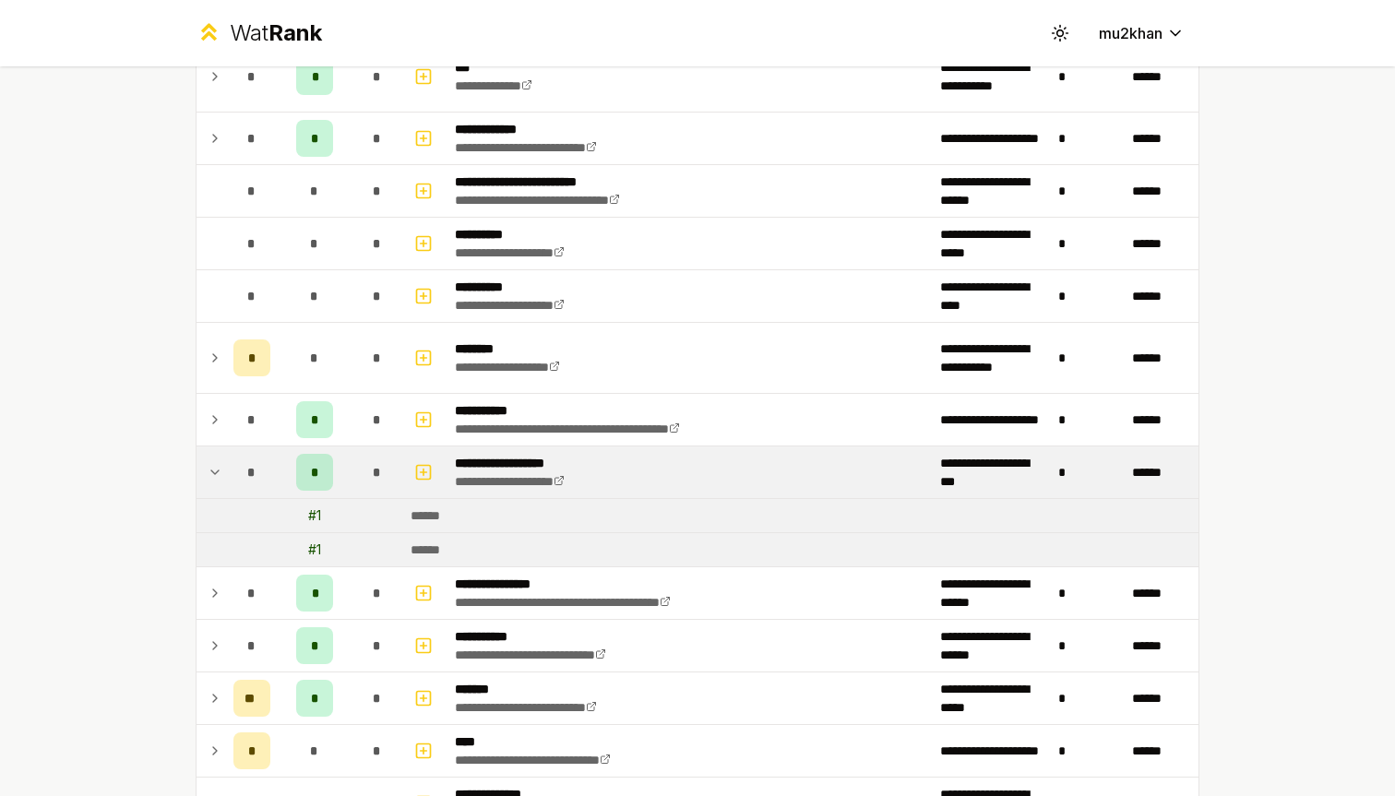
click at [217, 471] on icon at bounding box center [215, 472] width 15 height 22
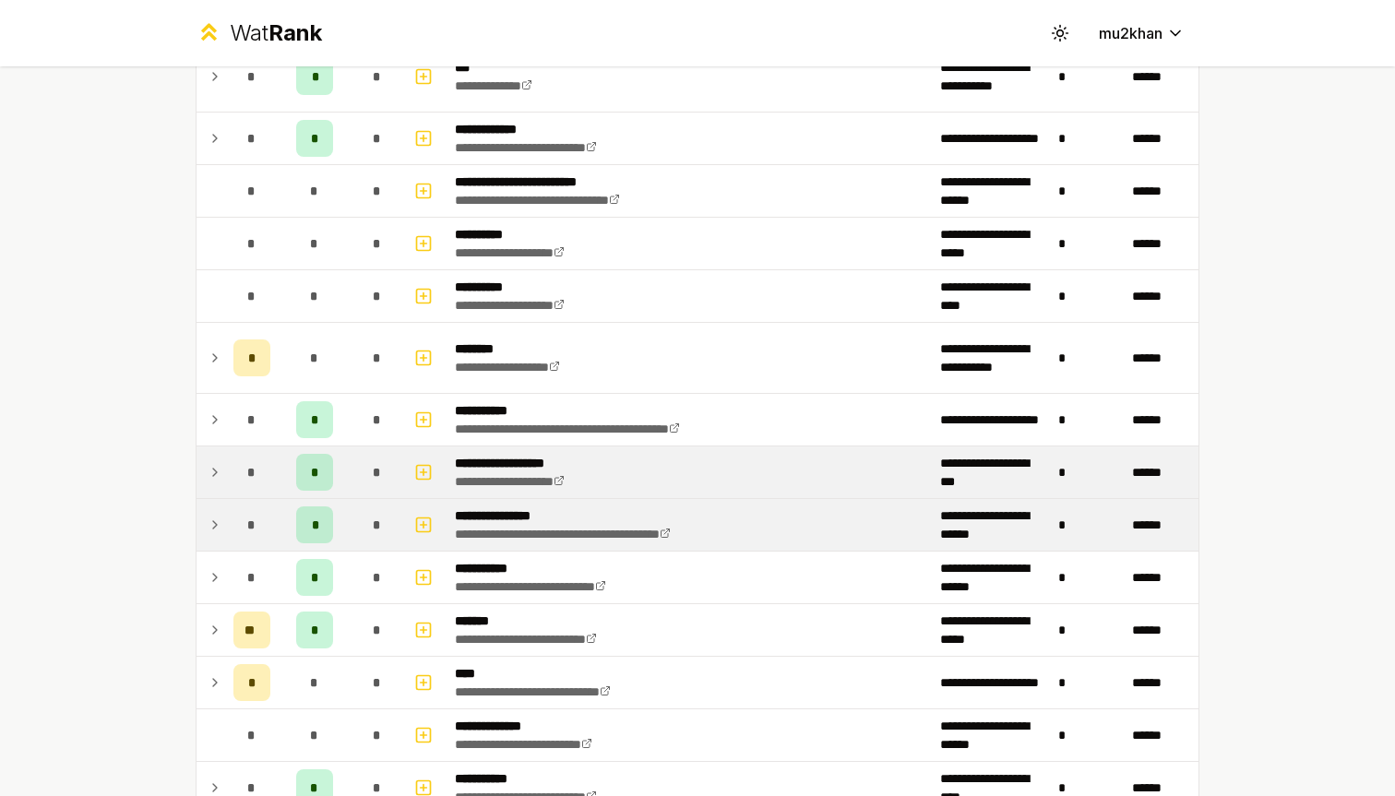
click at [219, 511] on td at bounding box center [212, 525] width 30 height 52
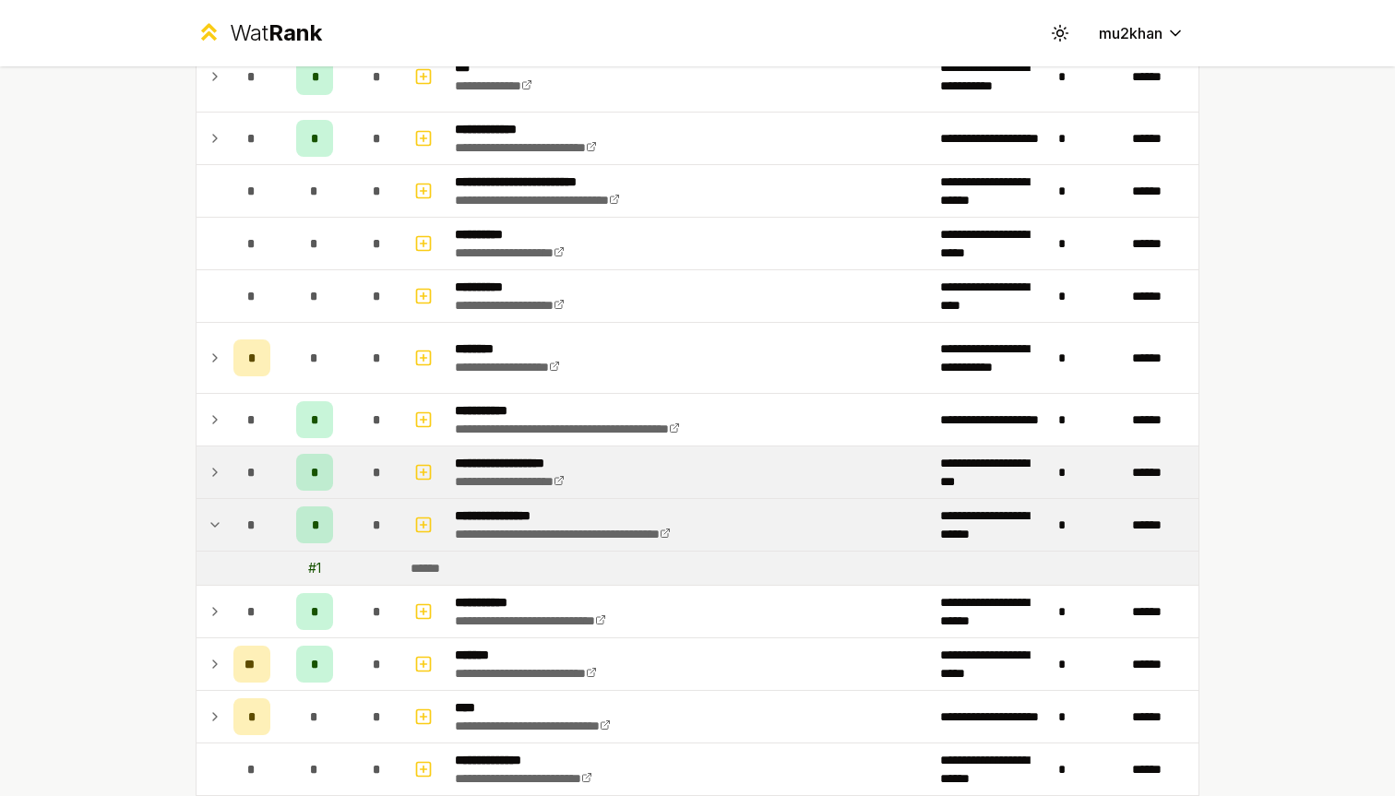
click at [219, 511] on td at bounding box center [212, 525] width 30 height 52
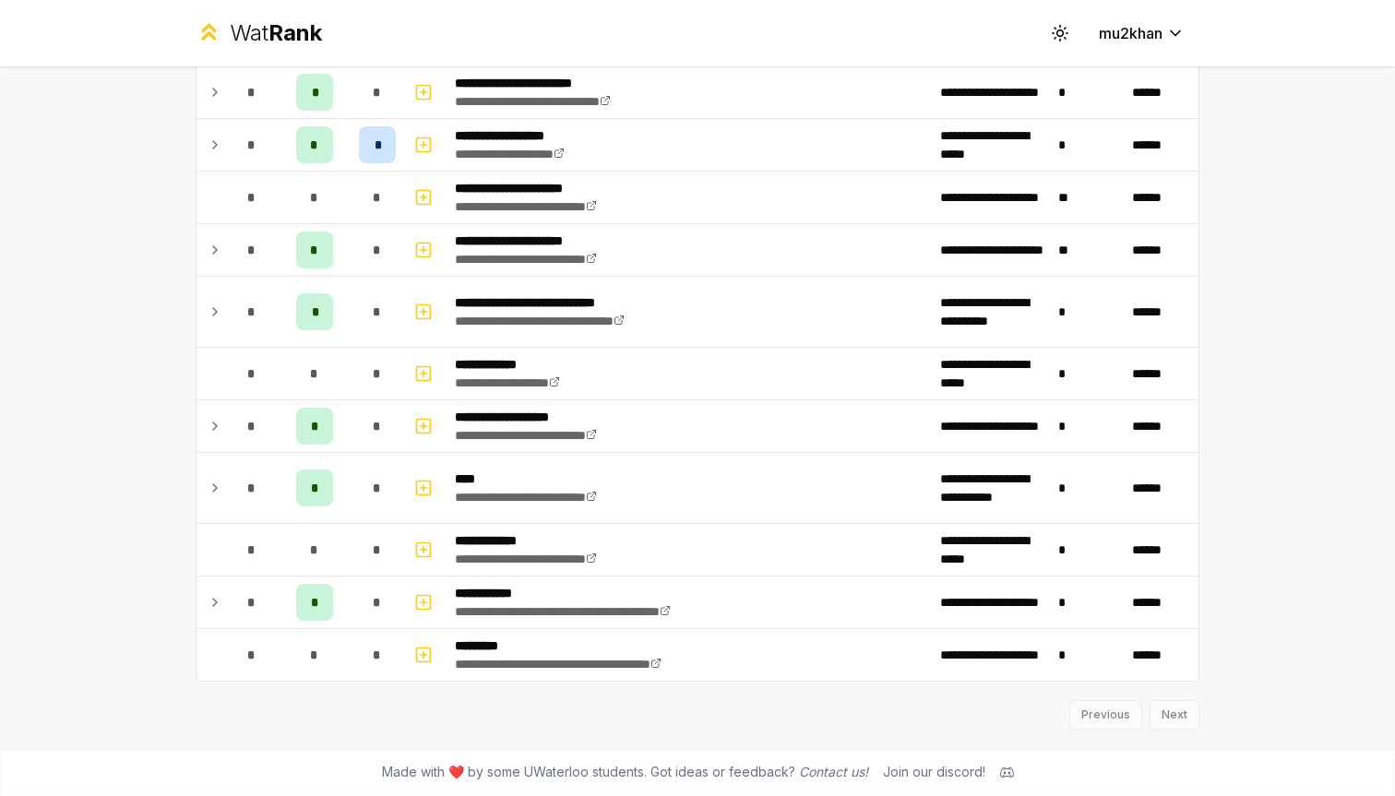
scroll to position [0, 0]
